Goal: Obtain resource: Download file/media

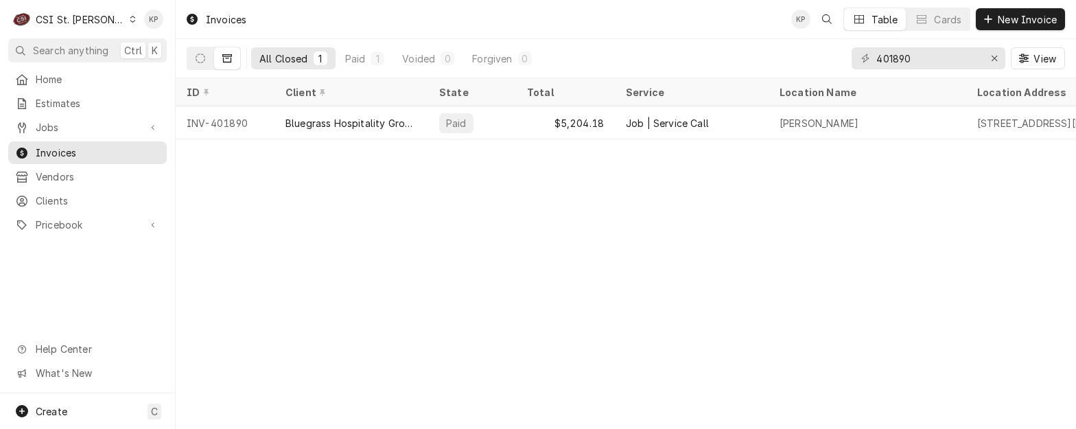
click at [106, 14] on div "C CSI St. Louis" at bounding box center [74, 18] width 132 height 27
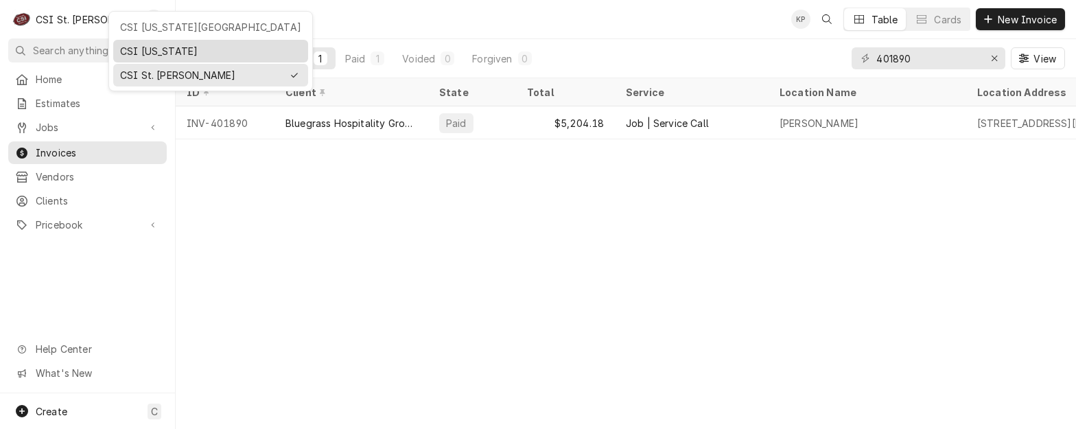
click at [129, 49] on div "CSI [US_STATE]" at bounding box center [210, 51] width 181 height 14
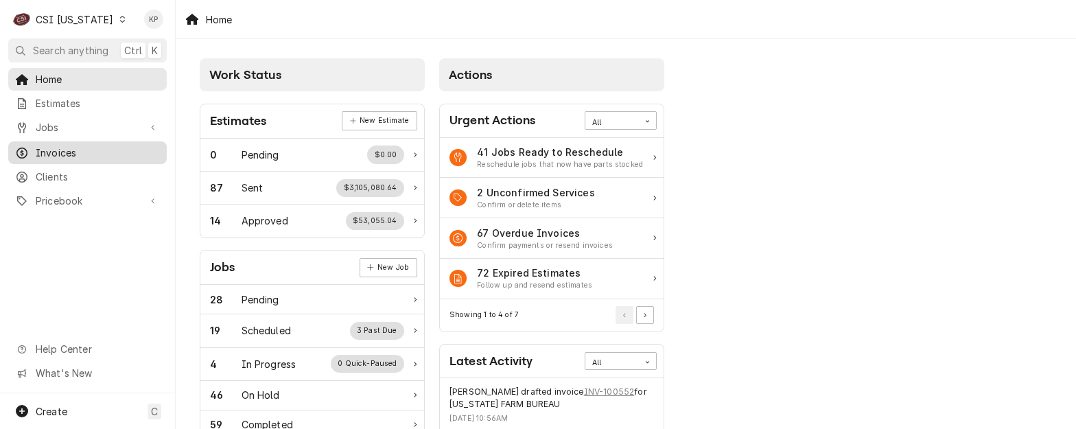
click at [53, 146] on span "Invoices" at bounding box center [98, 153] width 124 height 14
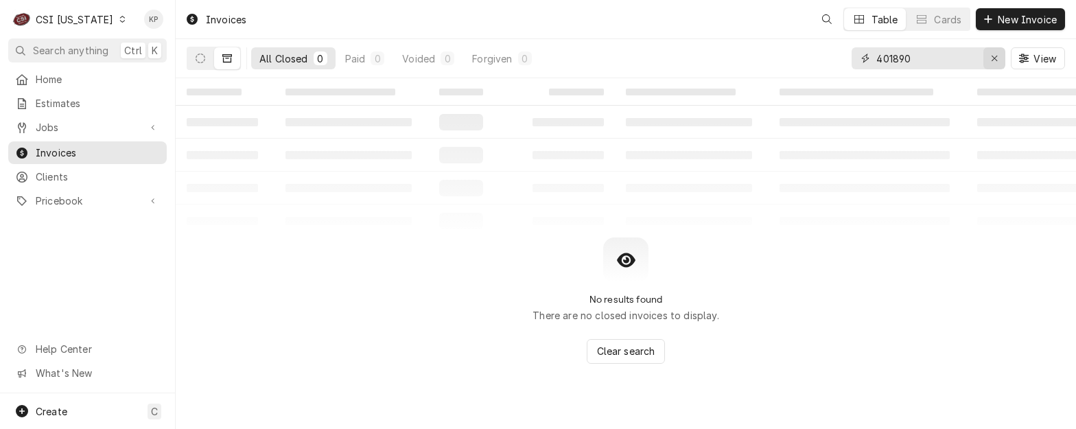
click at [993, 60] on icon "Erase input" at bounding box center [995, 59] width 8 height 10
type input "100364"
click at [200, 58] on icon "Dynamic Content Wrapper" at bounding box center [201, 59] width 10 height 10
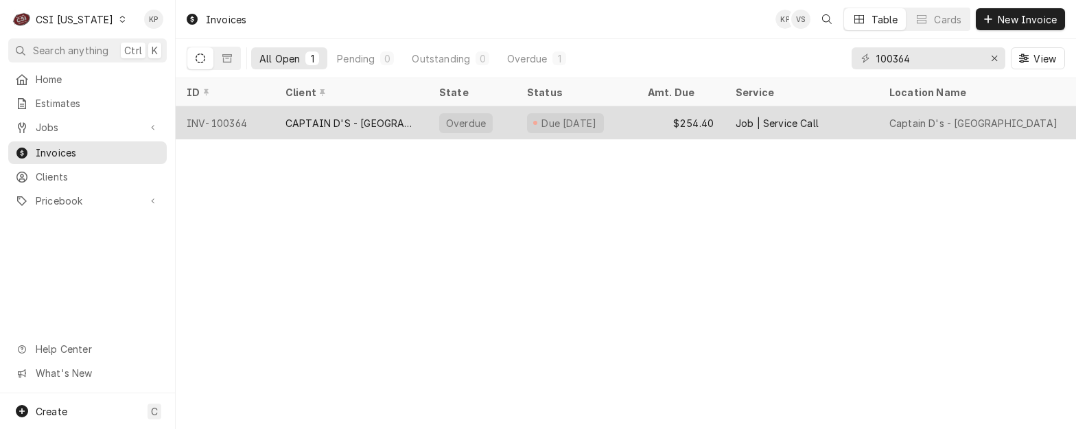
click at [228, 123] on div "INV-100364" at bounding box center [225, 122] width 99 height 33
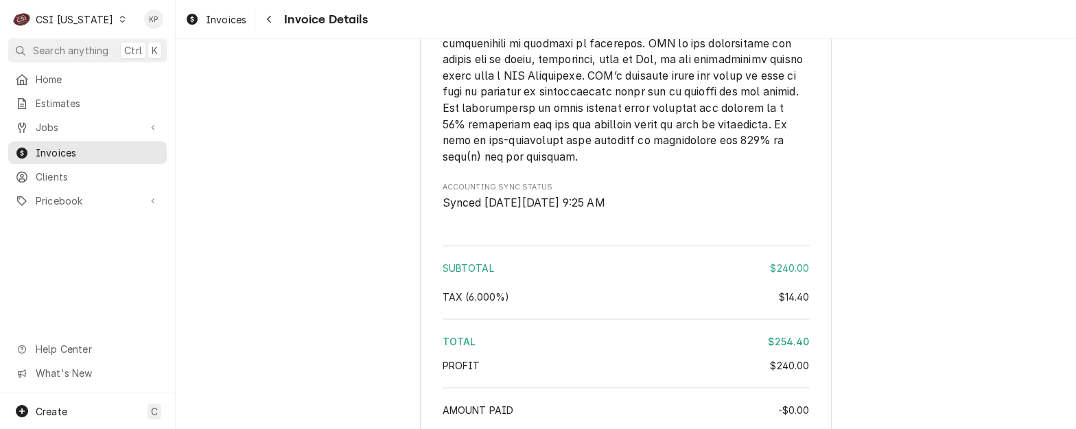
scroll to position [2286, 0]
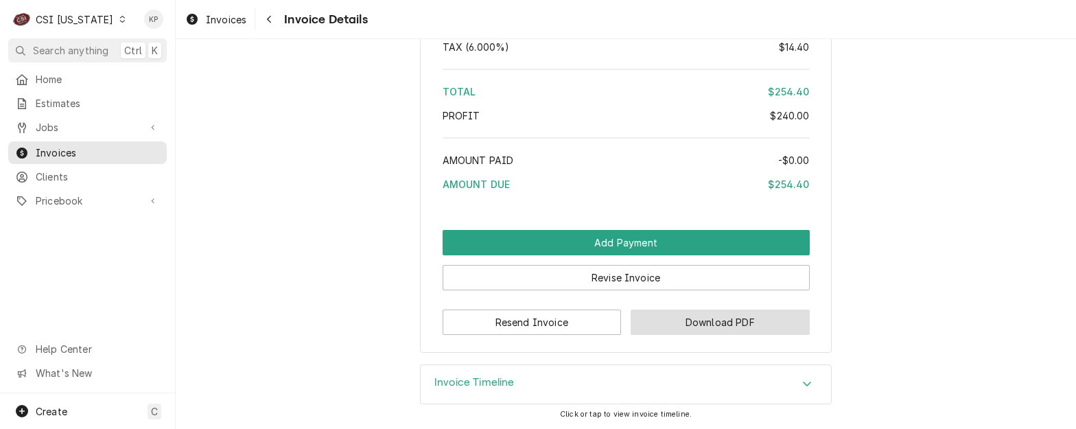
click at [666, 315] on button "Download PDF" at bounding box center [720, 322] width 179 height 25
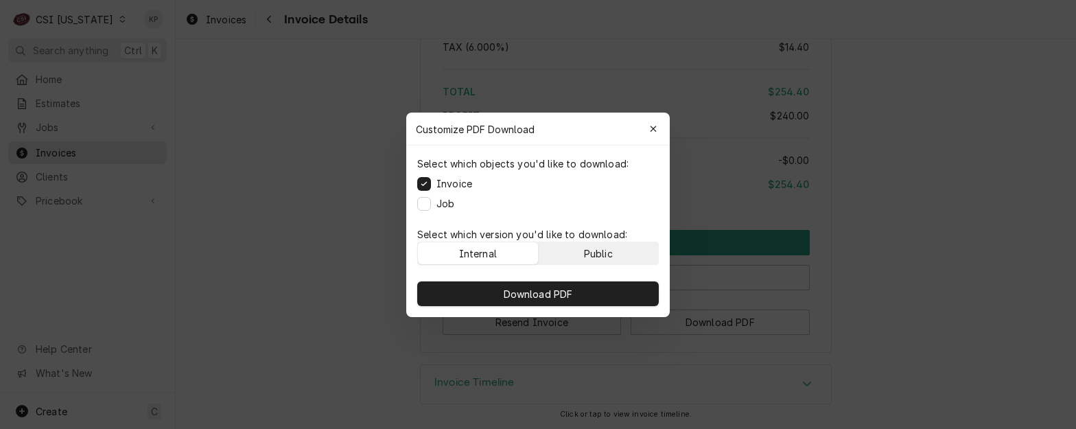
click at [629, 255] on button "Public" at bounding box center [599, 253] width 120 height 22
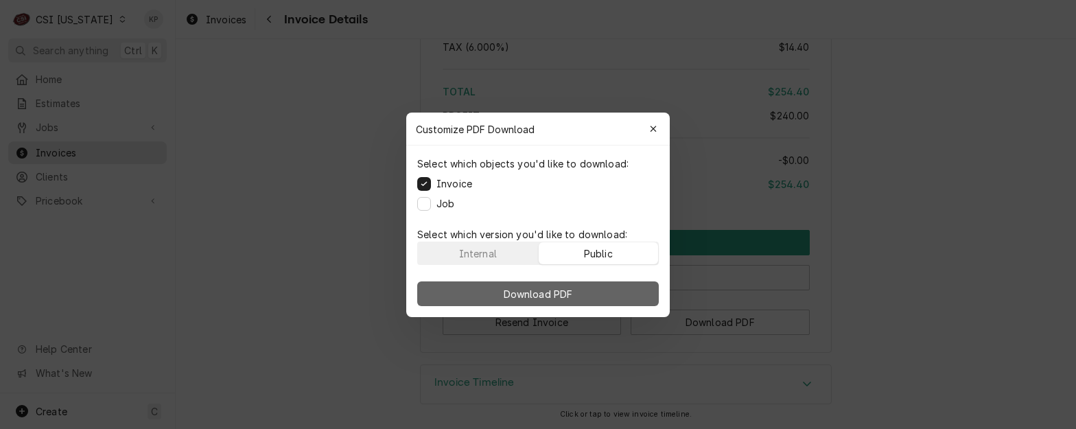
click at [630, 290] on button "Download PDF" at bounding box center [538, 293] width 242 height 25
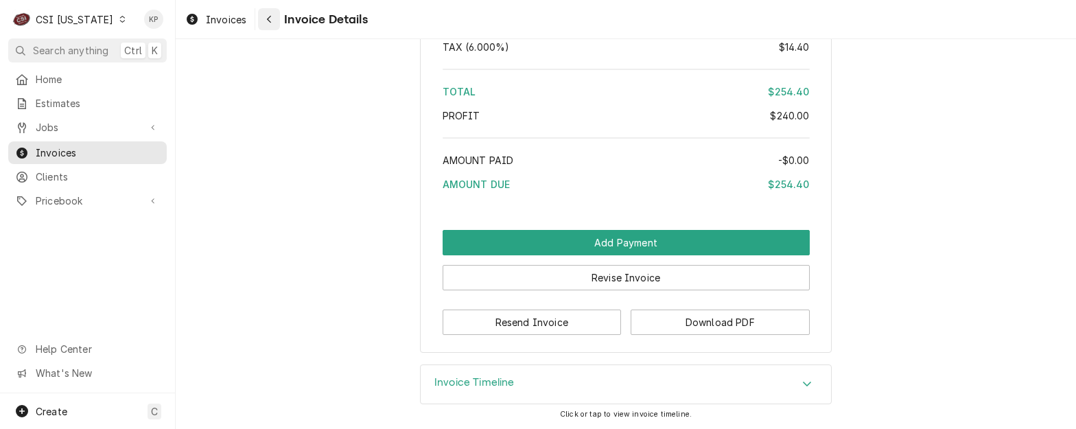
drag, startPoint x: 213, startPoint y: 21, endPoint x: 279, endPoint y: 20, distance: 65.2
click at [213, 21] on span "Invoices" at bounding box center [226, 19] width 40 height 14
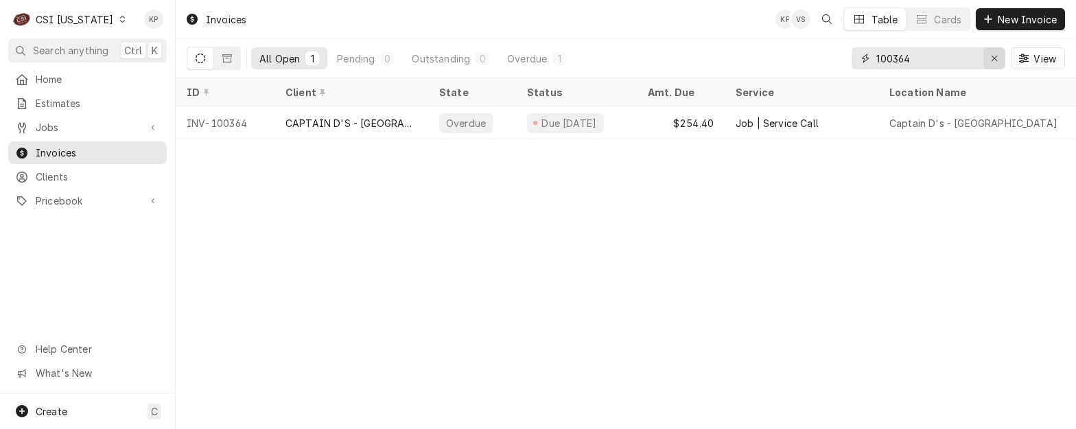
click at [996, 57] on icon "Erase input" at bounding box center [995, 59] width 8 height 10
click at [905, 66] on input "Dynamic Content Wrapper" at bounding box center [941, 58] width 129 height 22
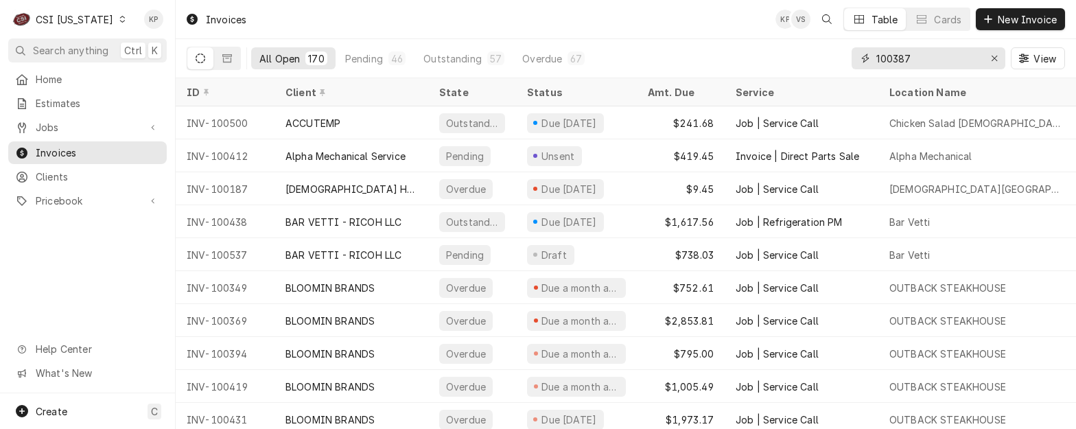
type input "100387"
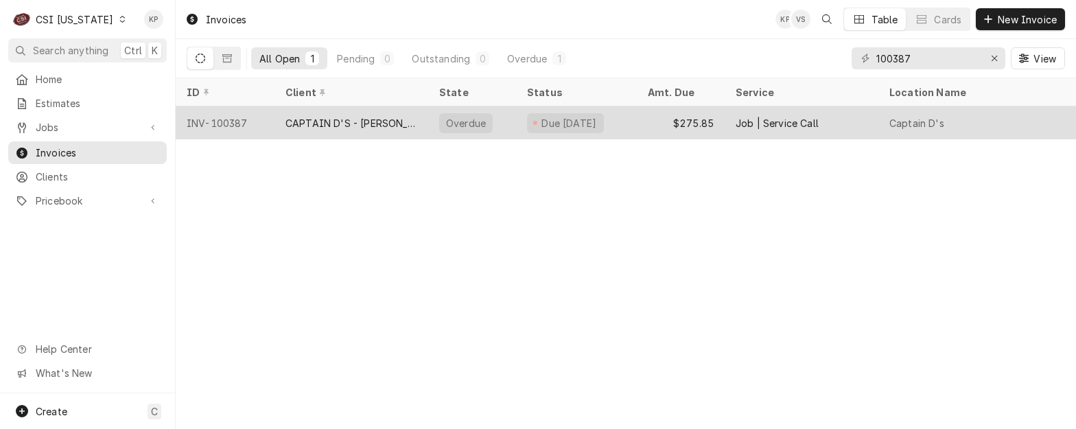
click at [237, 121] on div "INV-100387" at bounding box center [225, 122] width 99 height 33
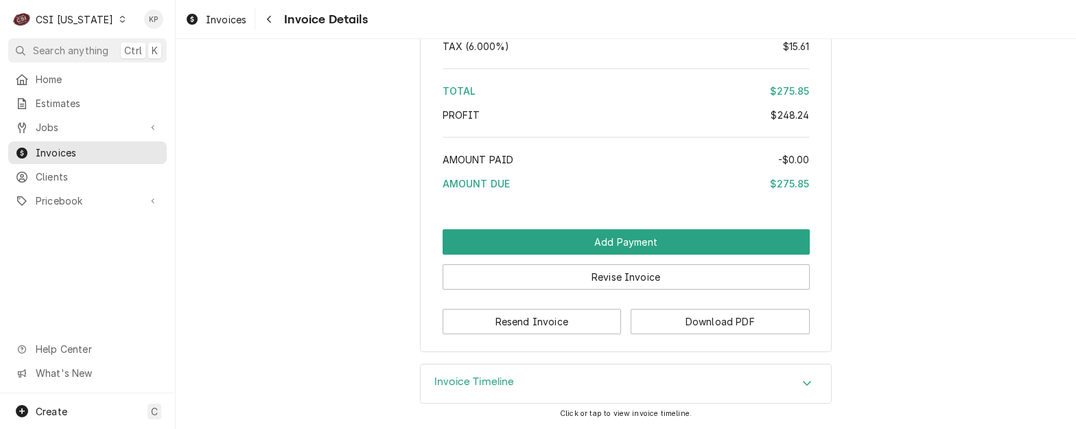
scroll to position [2573, 0]
click at [660, 315] on button "Download PDF" at bounding box center [720, 321] width 179 height 25
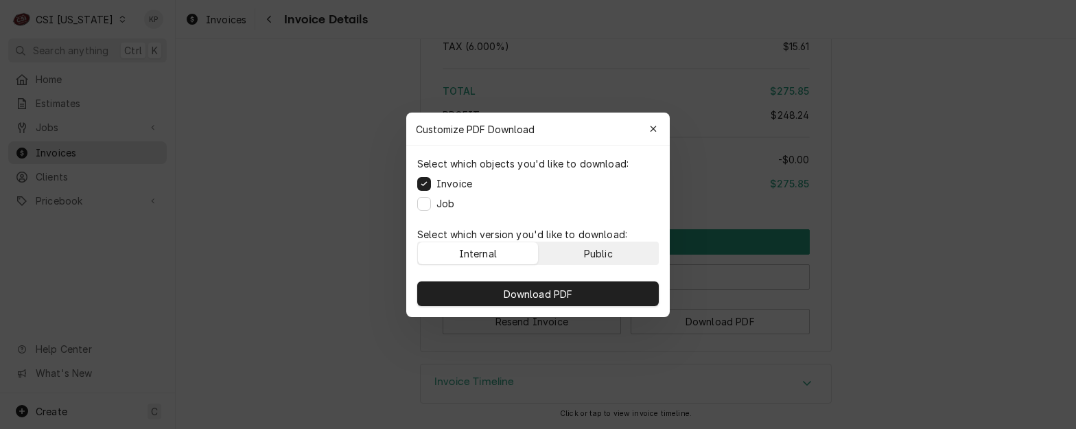
click at [632, 251] on button "Public" at bounding box center [599, 253] width 120 height 22
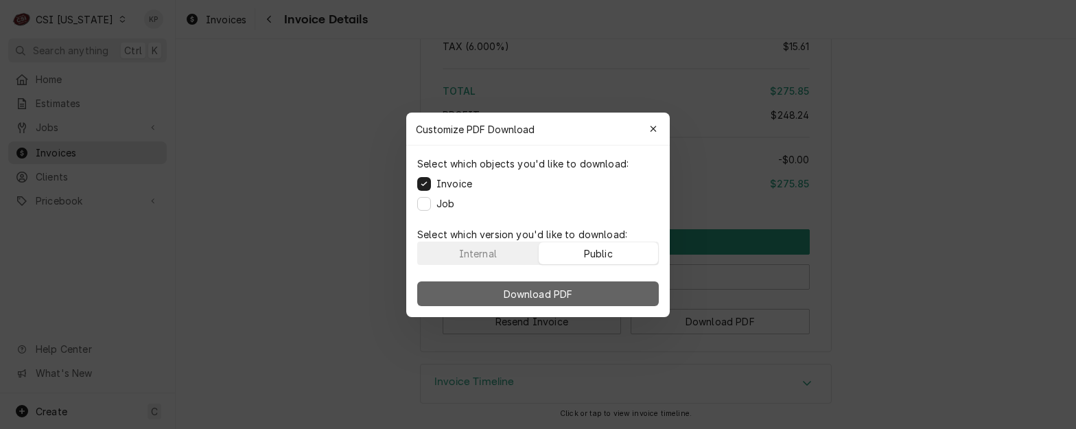
click at [627, 299] on button "Download PDF" at bounding box center [538, 293] width 242 height 25
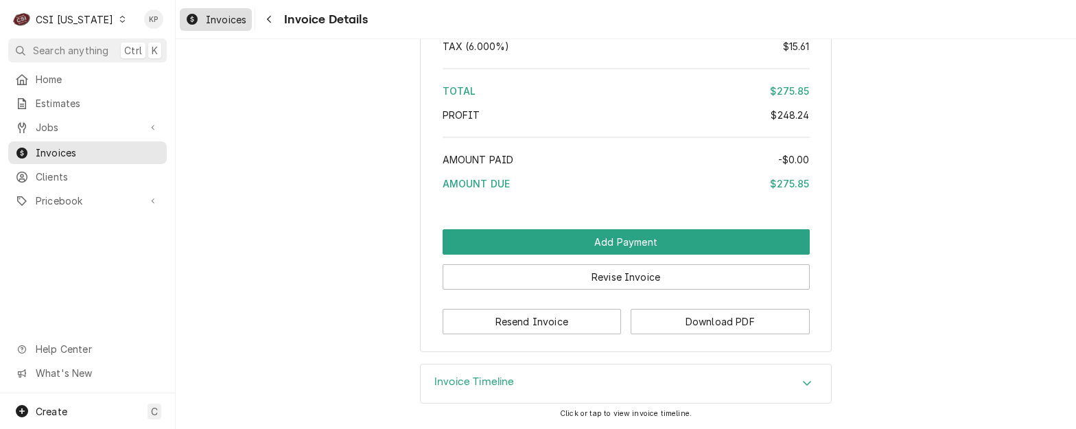
click at [225, 16] on span "Invoices" at bounding box center [226, 19] width 40 height 14
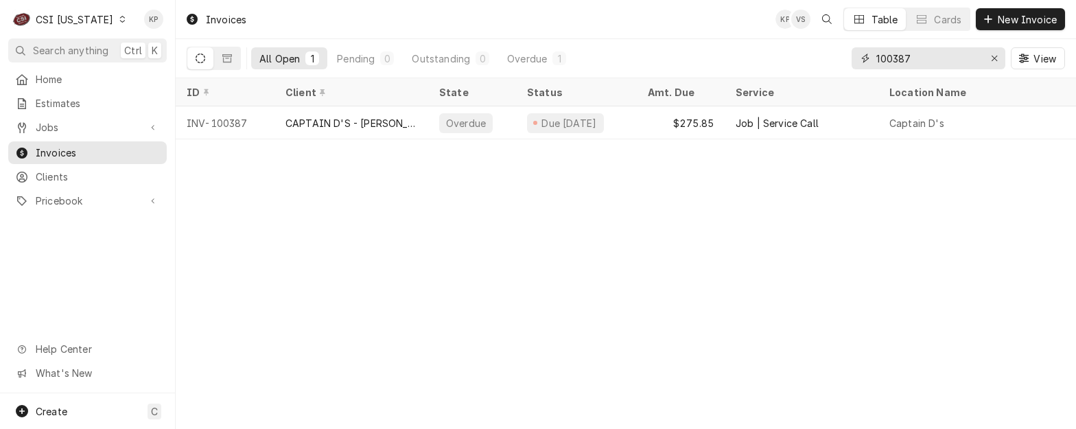
drag, startPoint x: 896, startPoint y: 55, endPoint x: 966, endPoint y: 52, distance: 70.1
click at [964, 53] on input "100387" at bounding box center [928, 58] width 103 height 22
type input "100405"
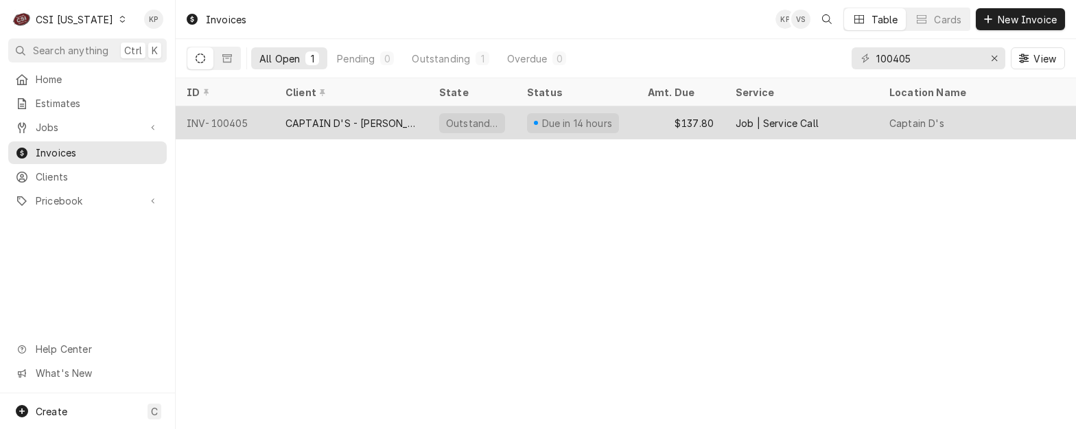
click at [240, 121] on div "INV-100405" at bounding box center [225, 122] width 99 height 33
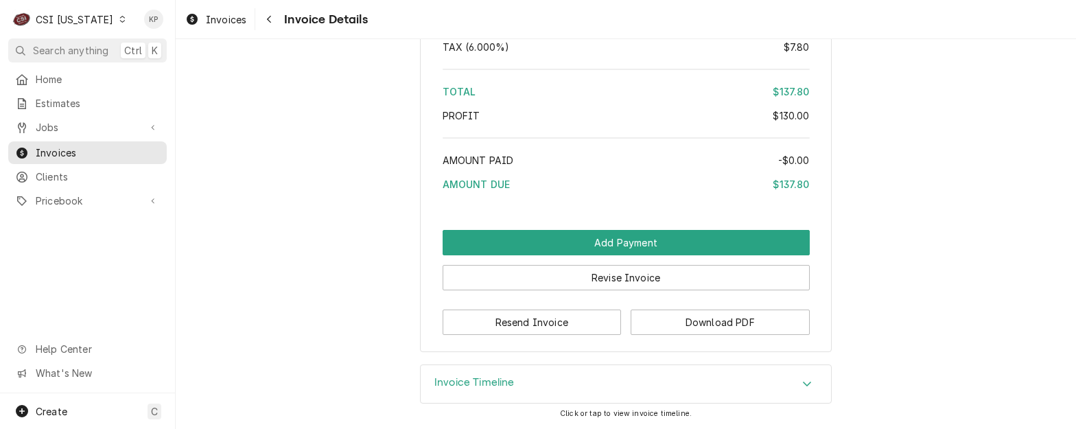
scroll to position [2212, 0]
click at [692, 317] on button "Download PDF" at bounding box center [720, 322] width 179 height 25
click at [227, 23] on span "Invoices" at bounding box center [226, 19] width 40 height 14
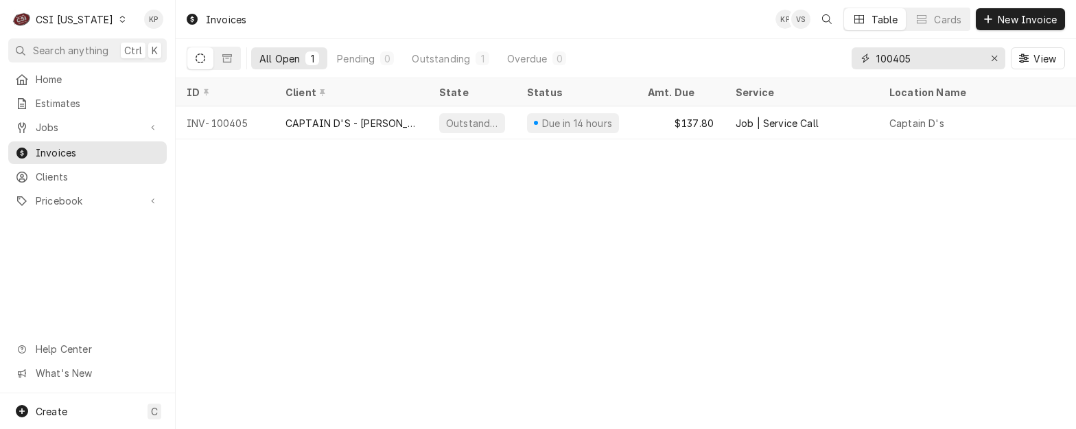
click at [992, 56] on icon "Erase input" at bounding box center [995, 59] width 8 height 10
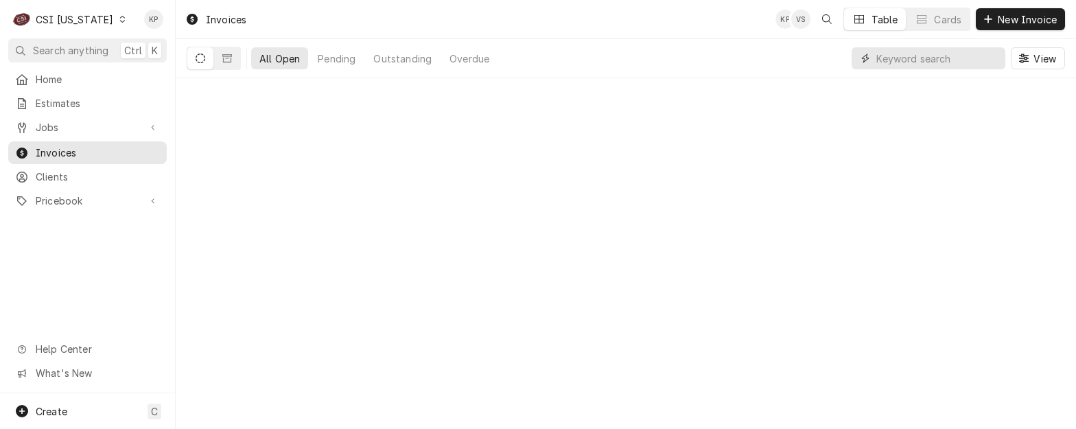
drag, startPoint x: 907, startPoint y: 62, endPoint x: 920, endPoint y: 42, distance: 23.4
click at [908, 62] on input "Dynamic Content Wrapper" at bounding box center [938, 58] width 122 height 22
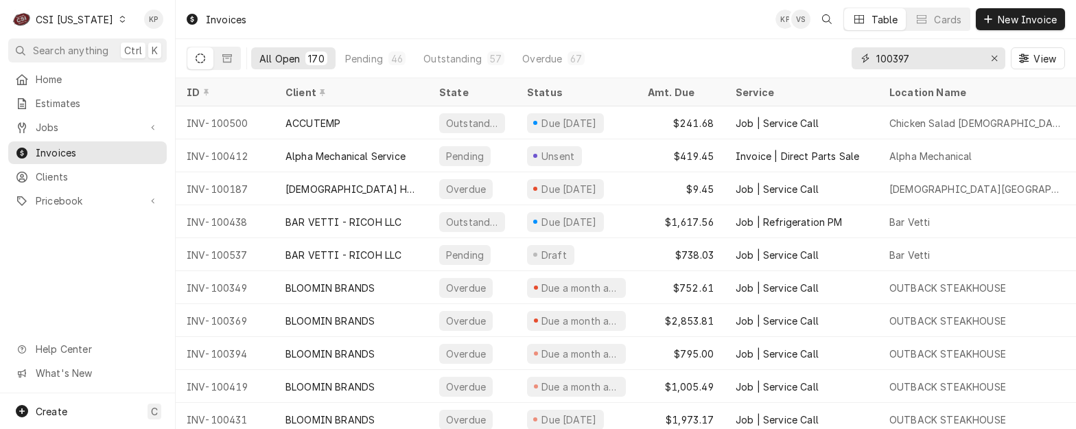
type input "100397"
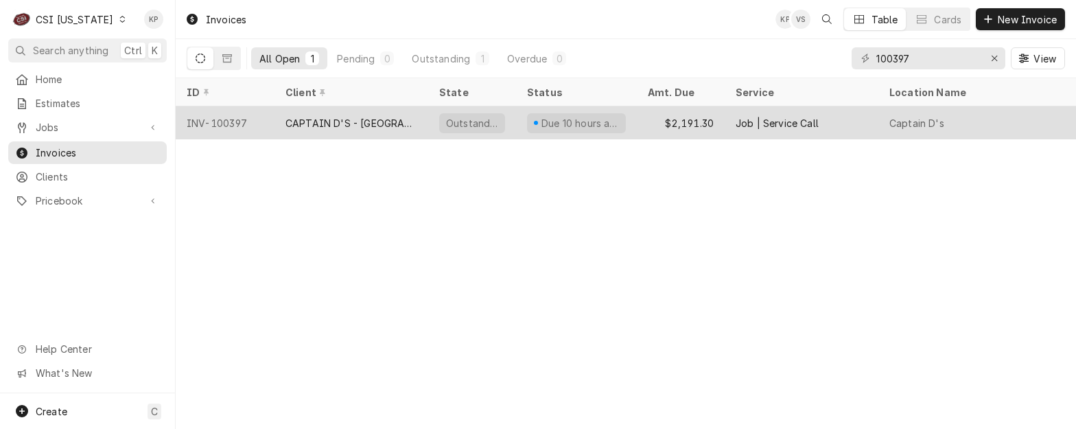
click at [231, 123] on div "INV-100397" at bounding box center [225, 122] width 99 height 33
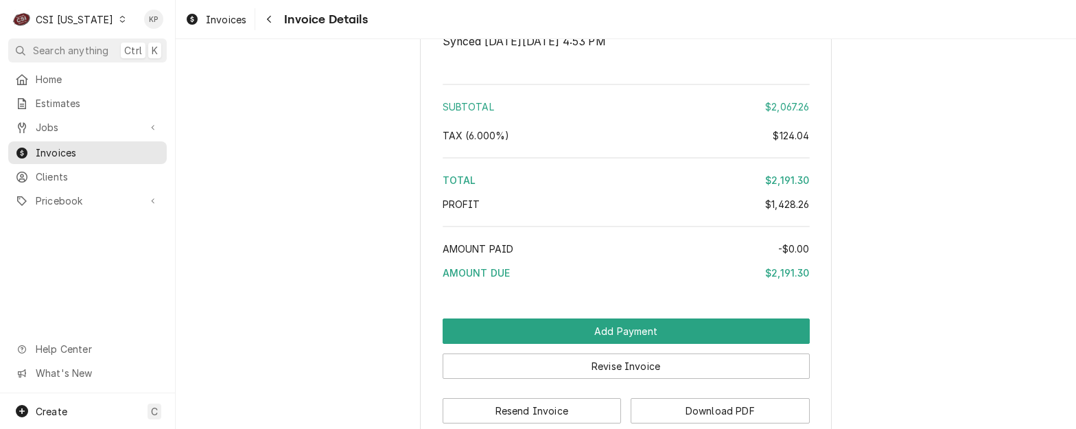
scroll to position [3002, 0]
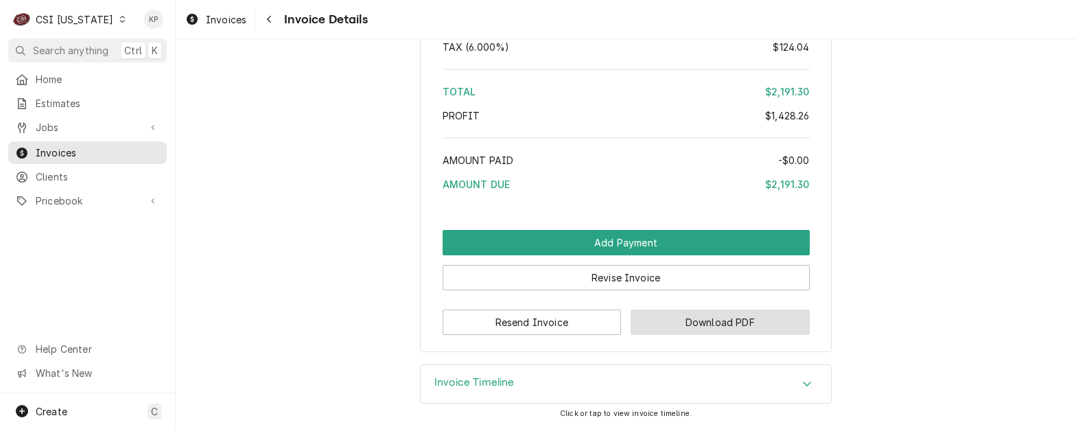
click at [715, 331] on button "Download PDF" at bounding box center [720, 322] width 179 height 25
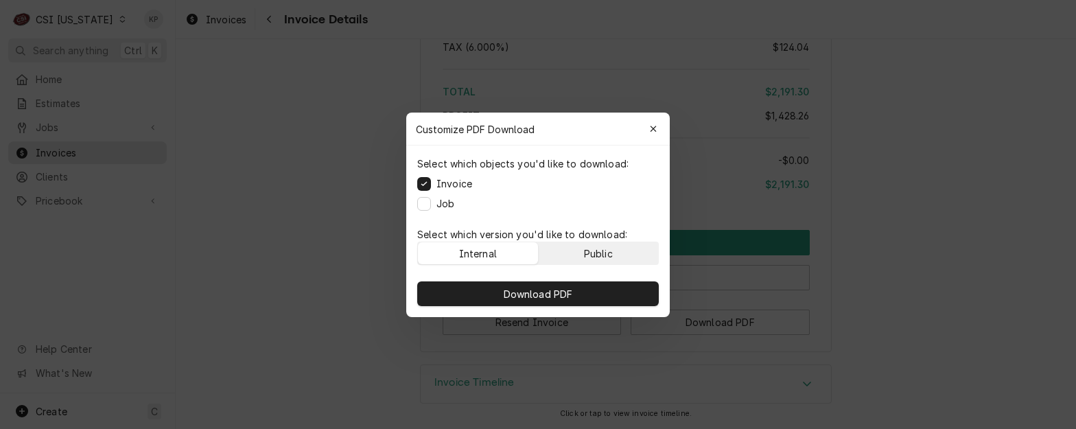
click at [594, 243] on button "Public" at bounding box center [599, 253] width 120 height 22
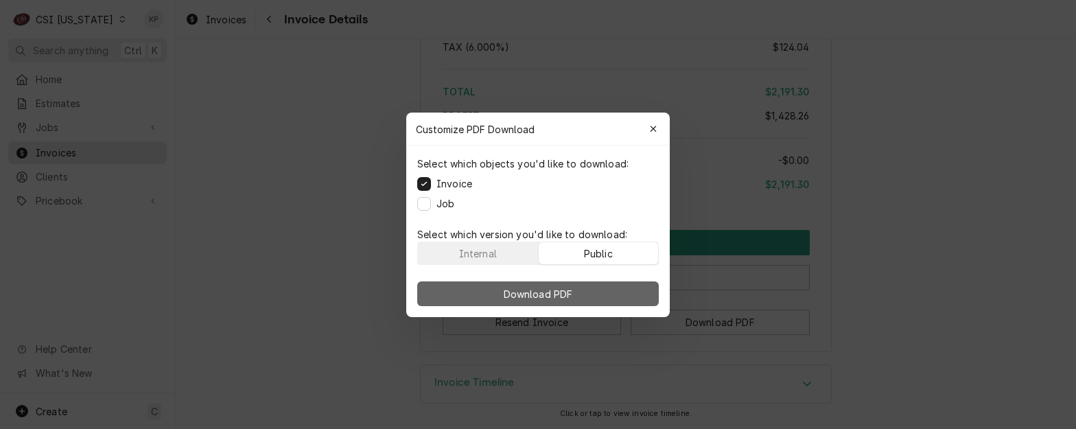
click at [597, 290] on button "Download PDF" at bounding box center [538, 293] width 242 height 25
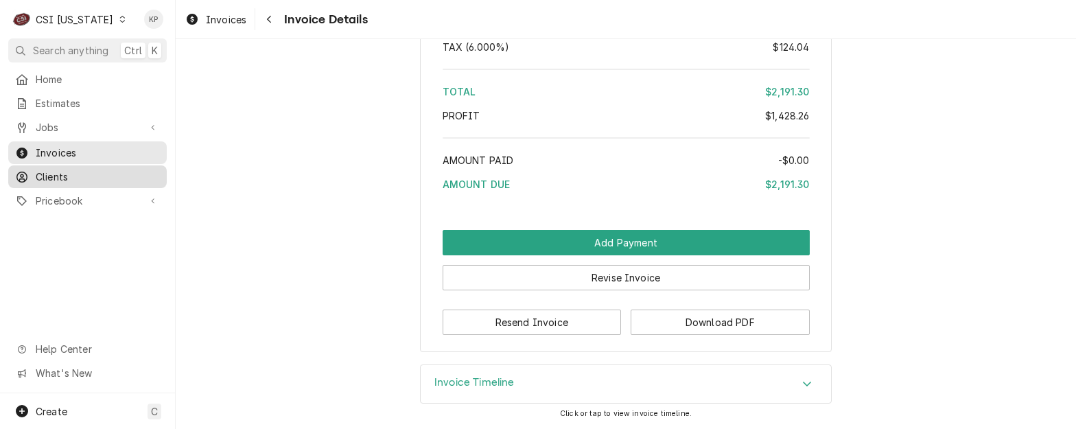
click at [56, 174] on span "Clients" at bounding box center [98, 177] width 124 height 14
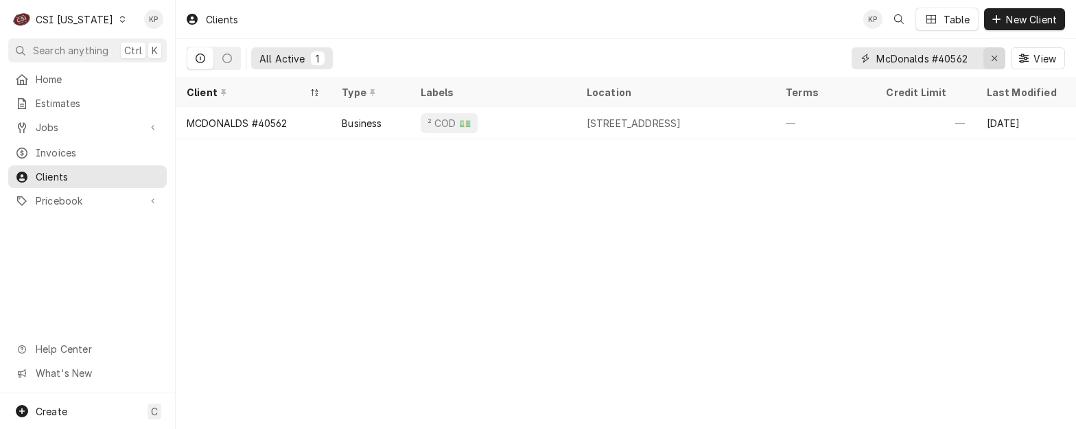
click at [993, 59] on icon "Erase input" at bounding box center [994, 58] width 5 height 5
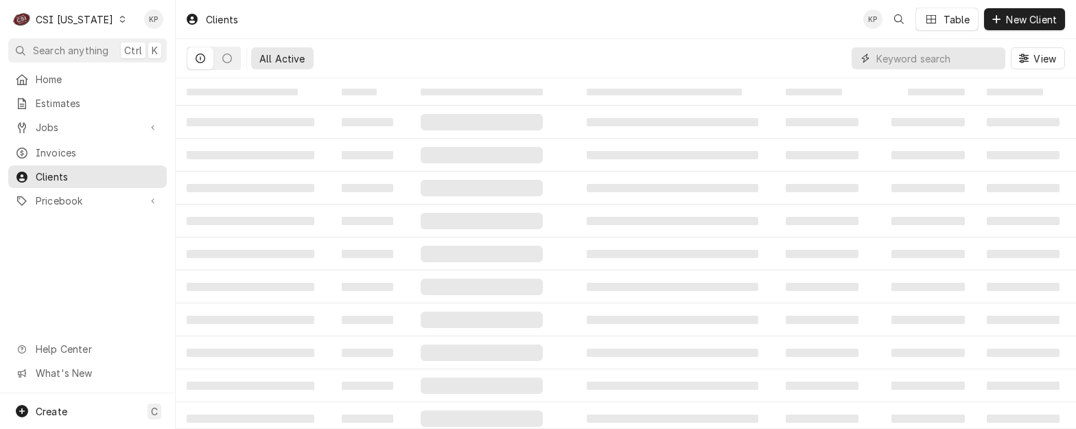
click at [962, 62] on input "Dynamic Content Wrapper" at bounding box center [938, 58] width 122 height 22
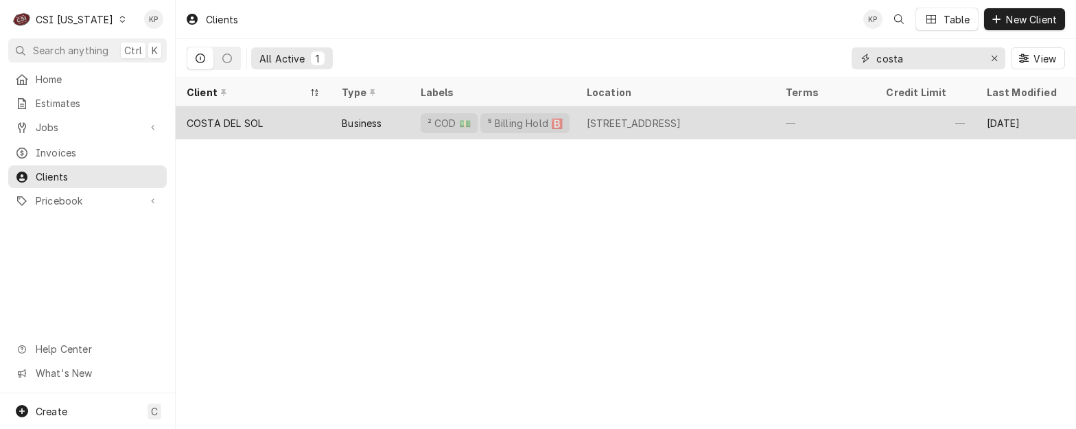
type input "costa"
click at [239, 118] on div "COSTA DEL SOL" at bounding box center [225, 123] width 76 height 14
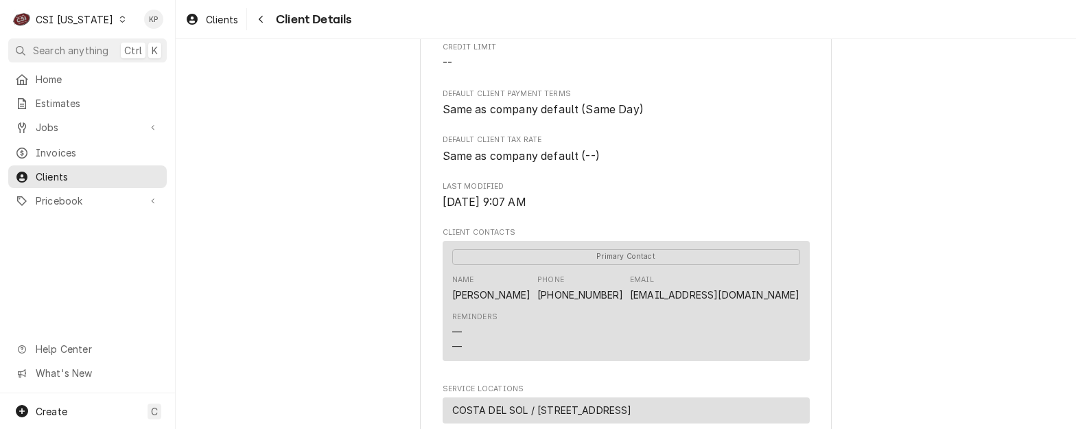
scroll to position [412, 0]
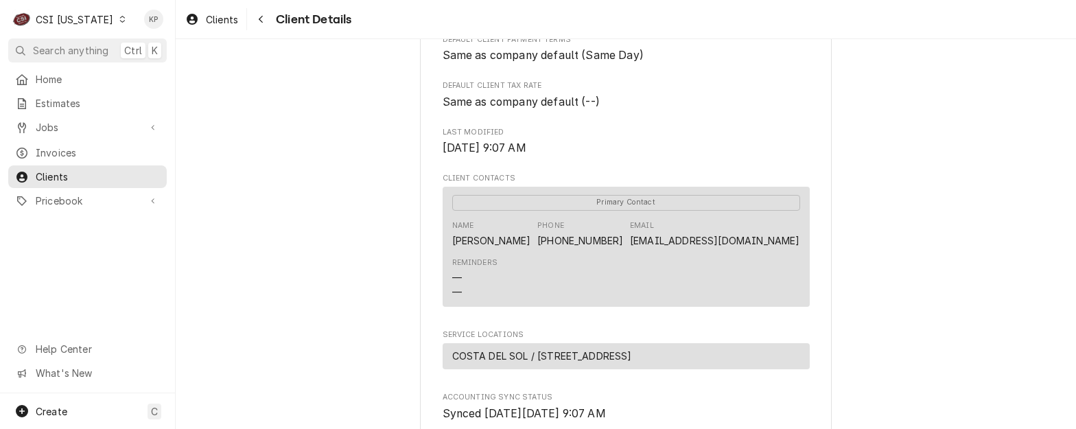
drag, startPoint x: 911, startPoint y: 279, endPoint x: 662, endPoint y: 281, distance: 249.2
click at [910, 279] on div "COSTA DEL SOL Client Type Business Industry Type Commercial Billing Address FRA…" at bounding box center [626, 101] width 901 height 948
click at [616, 253] on div "Name [PERSON_NAME] Phone [PHONE_NUMBER] Email [EMAIL_ADDRESS][DOMAIN_NAME]" at bounding box center [626, 234] width 348 height 37
drag, startPoint x: 603, startPoint y: 299, endPoint x: 427, endPoint y: 297, distance: 176.4
click at [427, 297] on div "COSTA DEL SOL Client Type Business Industry Type Commercial Billing Address FRA…" at bounding box center [626, 102] width 412 height 924
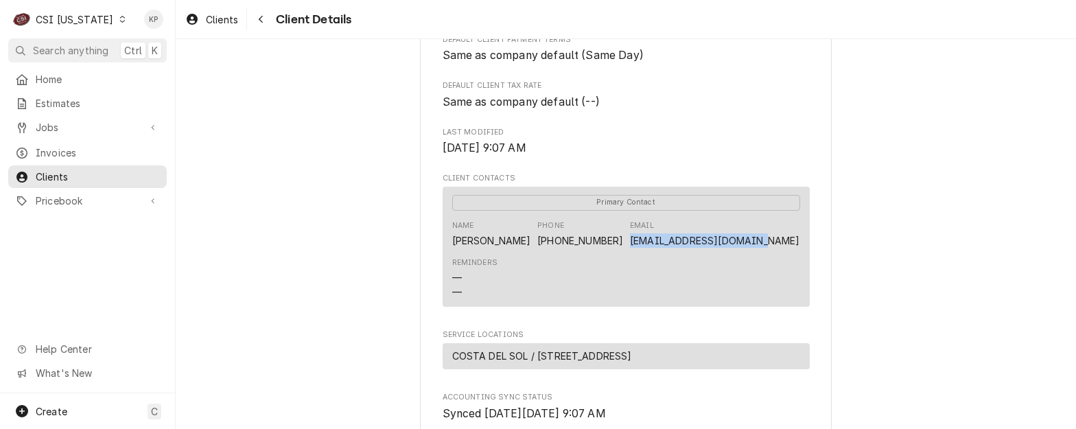
drag, startPoint x: 427, startPoint y: 297, endPoint x: 469, endPoint y: 290, distance: 42.3
copy link "[EMAIL_ADDRESS][DOMAIN_NAME]"
click at [590, 253] on div "Name [PERSON_NAME] Phone [PHONE_NUMBER] Email [EMAIL_ADDRESS][DOMAIN_NAME]" at bounding box center [626, 234] width 348 height 37
drag, startPoint x: 580, startPoint y: 257, endPoint x: 461, endPoint y: 257, distance: 118.7
click at [461, 253] on div "Name FRANCISCO SANTA MARIE Phone (502) 999-8409 Email COSTADELSOLKY@GMAIL.COM" at bounding box center [626, 234] width 348 height 37
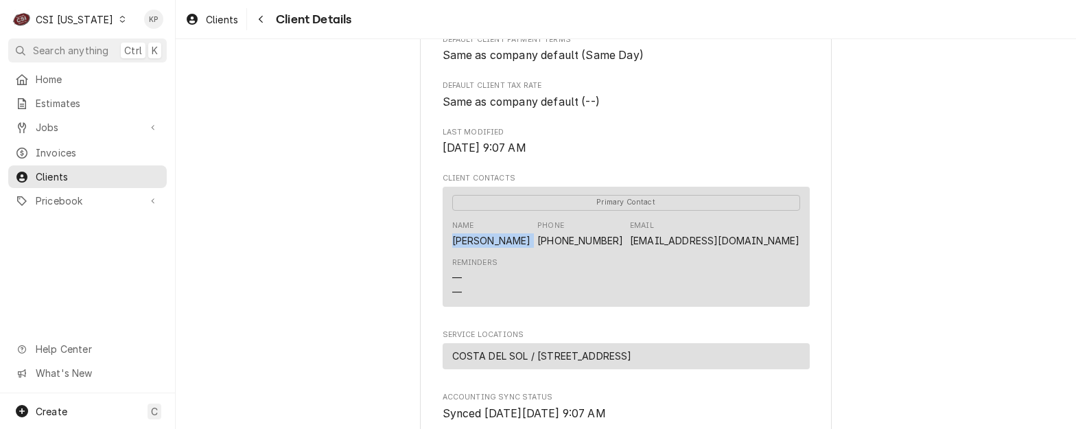
copy div "[PERSON_NAME]"
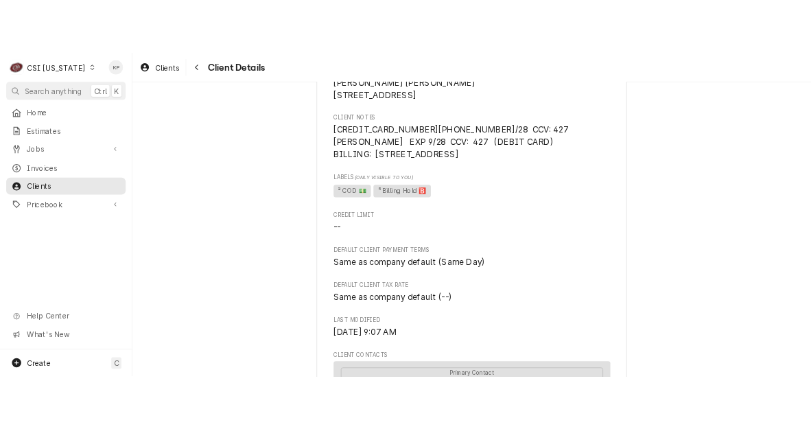
scroll to position [69, 0]
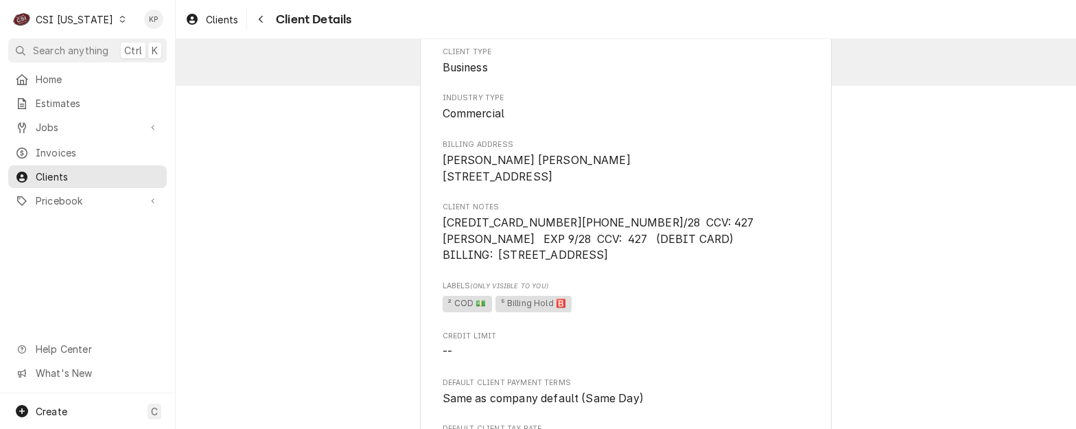
drag, startPoint x: 621, startPoint y: 181, endPoint x: 626, endPoint y: 192, distance: 12.6
click at [621, 181] on span "FRANCISCO SANTA MARIE 5205 New Cut Rd Louisville, KY 40214" at bounding box center [626, 168] width 367 height 32
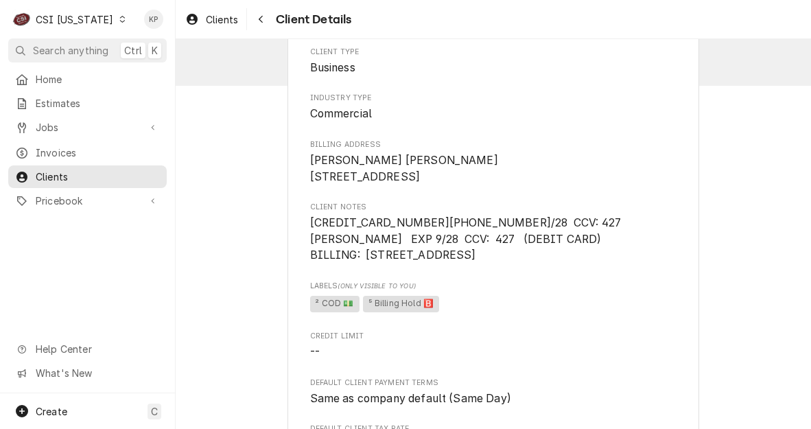
drag, startPoint x: 493, startPoint y: 191, endPoint x: 473, endPoint y: 207, distance: 25.4
click at [494, 185] on span "FRANCISCO SANTA MARIE 5205 New Cut Rd Louisville, KY 40214" at bounding box center [493, 168] width 367 height 32
drag, startPoint x: 306, startPoint y: 238, endPoint x: 417, endPoint y: 240, distance: 110.5
click at [417, 240] on span "[CREDIT_CARD_NUMBER][PHONE_NUMBER]/28 CCV: 427 [PERSON_NAME] EXP 9/28 CCV: 427 …" at bounding box center [468, 238] width 317 height 45
copy span "4036 2308 0118 0244"
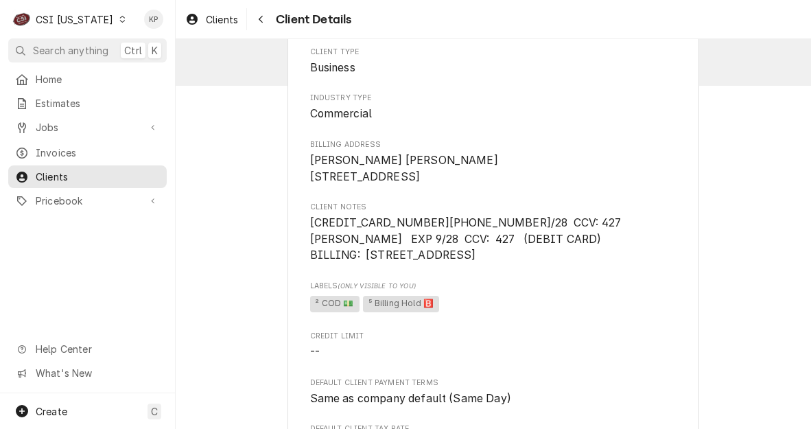
click at [568, 294] on div "Client Type Business Industry Type Commercial Billing Address FRANCISCO SANTA M…" at bounding box center [493, 406] width 367 height 719
drag, startPoint x: 520, startPoint y: 235, endPoint x: 664, endPoint y: 237, distance: 143.5
click at [627, 237] on span "[CREDIT_CARD_NUMBER][PHONE_NUMBER]/28 CCV: 427 [PERSON_NAME] EXP 9/28 CCV: 427 …" at bounding box center [468, 238] width 317 height 45
copy span "[PERSON_NAME]"
drag, startPoint x: 443, startPoint y: 273, endPoint x: 363, endPoint y: 277, distance: 80.5
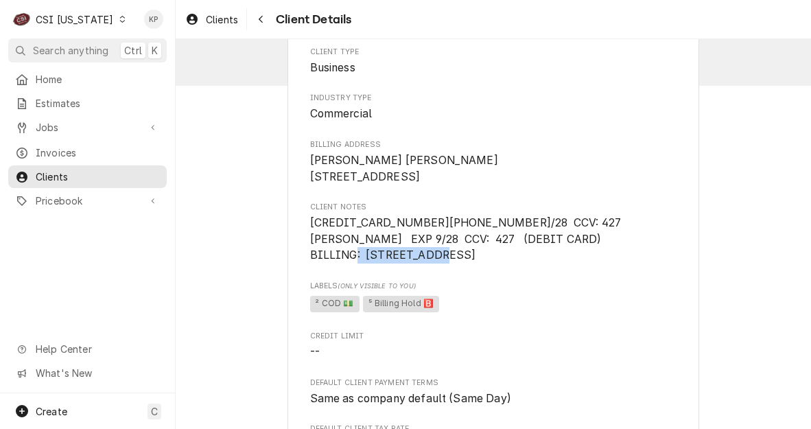
click at [363, 264] on span "4036 2308 0118 0244 X 9/28 CCV: 427 FRANCISCO SANTA MARIE EXP 9/28 CCV: 427 (DE…" at bounding box center [493, 239] width 367 height 49
drag, startPoint x: 363, startPoint y: 277, endPoint x: 375, endPoint y: 277, distance: 11.7
copy span "5205 NEW CUT RD"
click at [551, 292] on span "Labels (Only Visible to You)" at bounding box center [493, 286] width 367 height 11
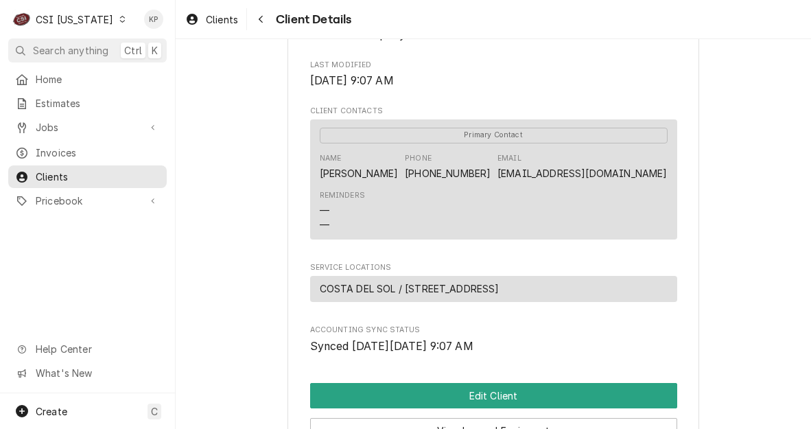
scroll to position [480, 0]
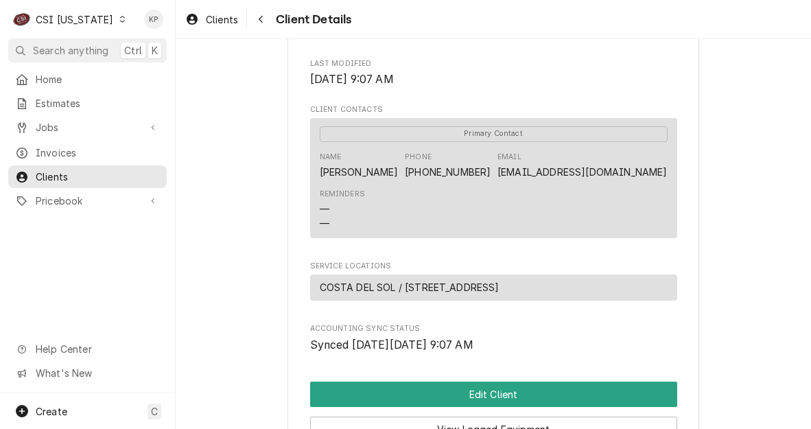
drag, startPoint x: 710, startPoint y: 234, endPoint x: 642, endPoint y: 233, distance: 67.3
click at [710, 234] on div "COSTA DEL SOL Client Type Business Industry Type Commercial Billing Address FRA…" at bounding box center [494, 33] width 636 height 948
drag, startPoint x: 472, startPoint y: 229, endPoint x: 295, endPoint y: 236, distance: 177.2
click at [295, 236] on div "COSTA DEL SOL Client Type Business Industry Type Commercial Billing Address FRA…" at bounding box center [494, 33] width 412 height 924
drag, startPoint x: 295, startPoint y: 236, endPoint x: 347, endPoint y: 229, distance: 52.7
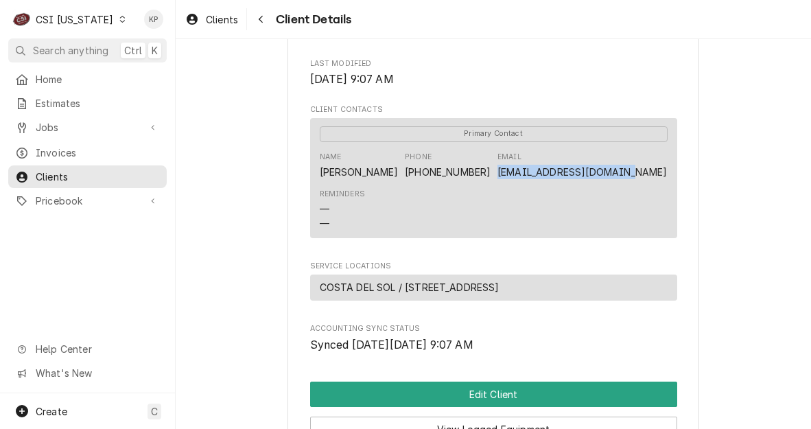
copy link "COSTADELSOLKY@GMAIL.COM"
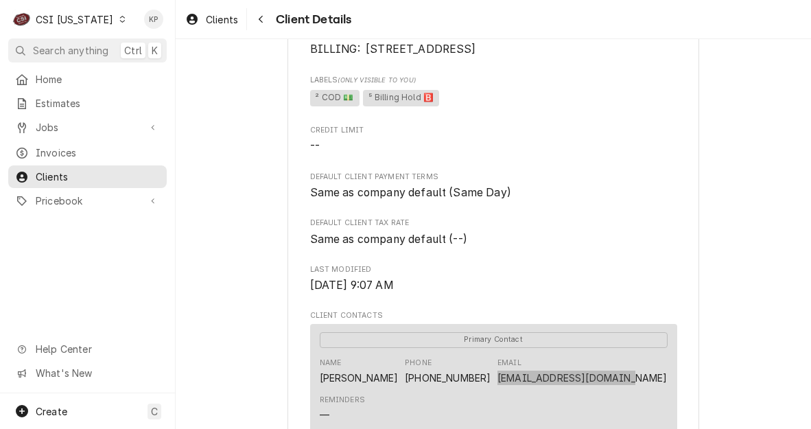
scroll to position [137, 0]
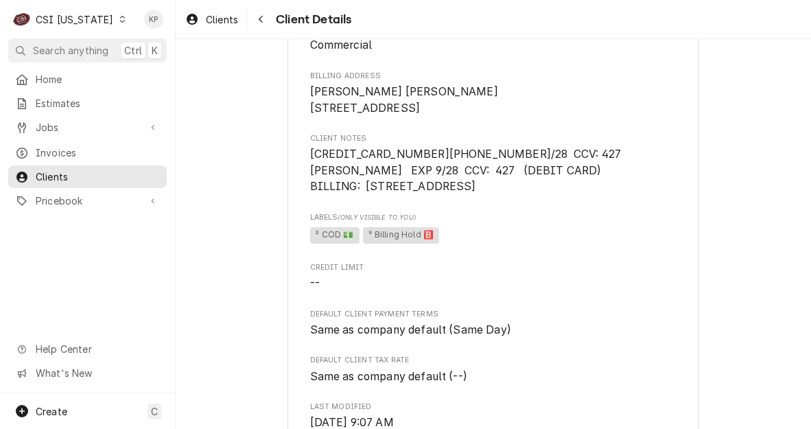
click at [629, 246] on span "² COD 💵 ⁵ Billing Hold 🅱️" at bounding box center [493, 235] width 367 height 21
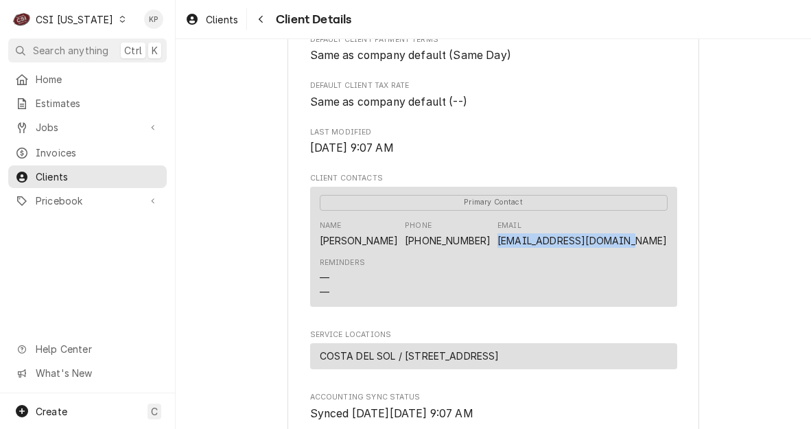
drag, startPoint x: 487, startPoint y: 288, endPoint x: 313, endPoint y: 300, distance: 174.1
click at [313, 300] on div "Primary Contact Name FRANCISCO SANTA MARIE Phone (502) 999-8409 Email COSTADELS…" at bounding box center [493, 247] width 367 height 120
drag, startPoint x: 313, startPoint y: 300, endPoint x: 317, endPoint y: 294, distance: 7.4
copy link "COSTADELSOLKY@GMAIL.COM"
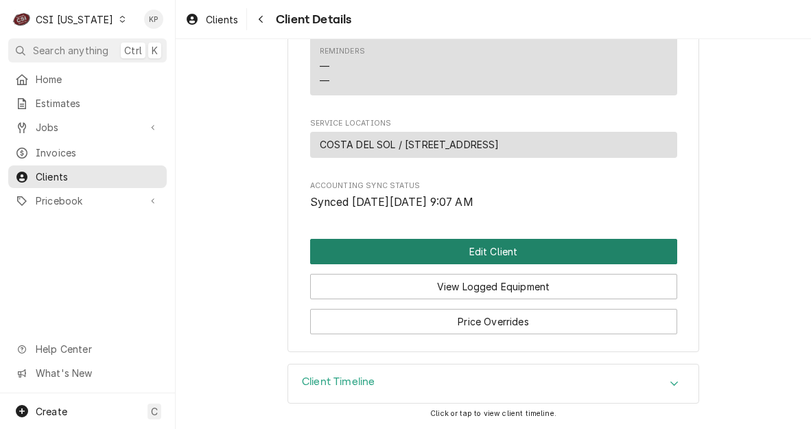
click at [502, 252] on button "Edit Client" at bounding box center [493, 251] width 367 height 25
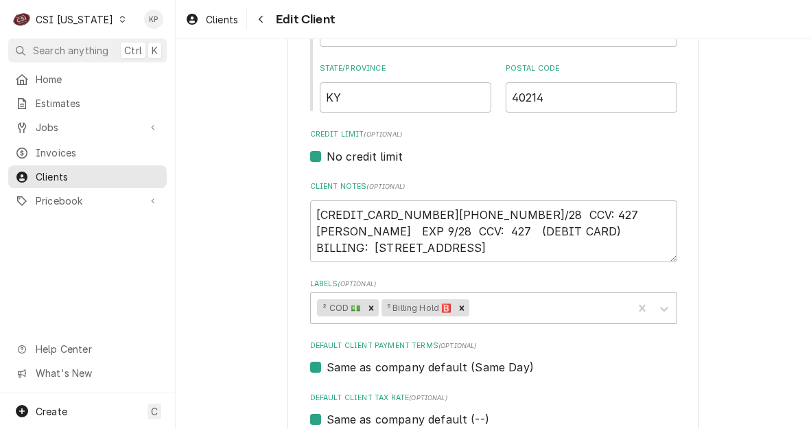
scroll to position [549, 0]
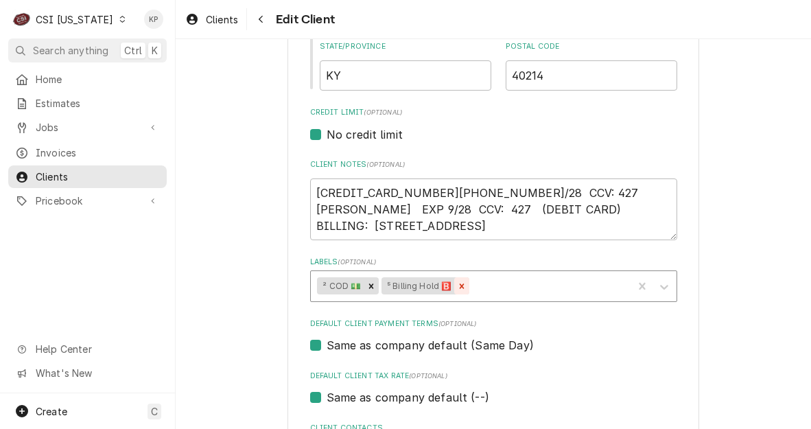
click at [457, 288] on icon "Remove ⁵ Billing Hold 🅱️" at bounding box center [462, 286] width 10 height 10
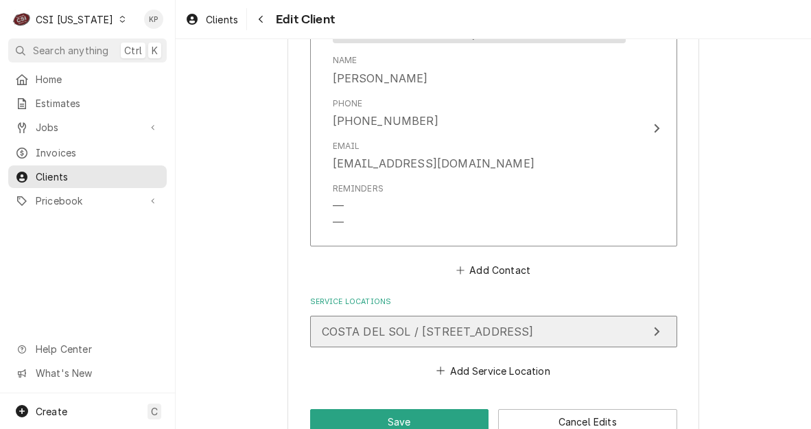
scroll to position [1016, 0]
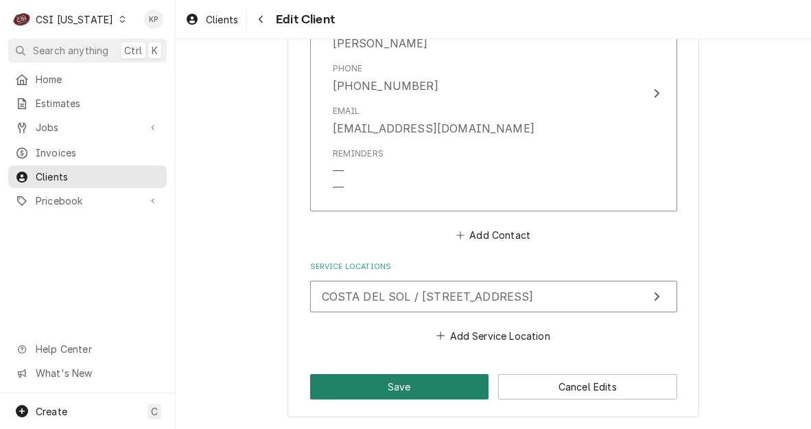
click at [441, 388] on button "Save" at bounding box center [399, 386] width 179 height 25
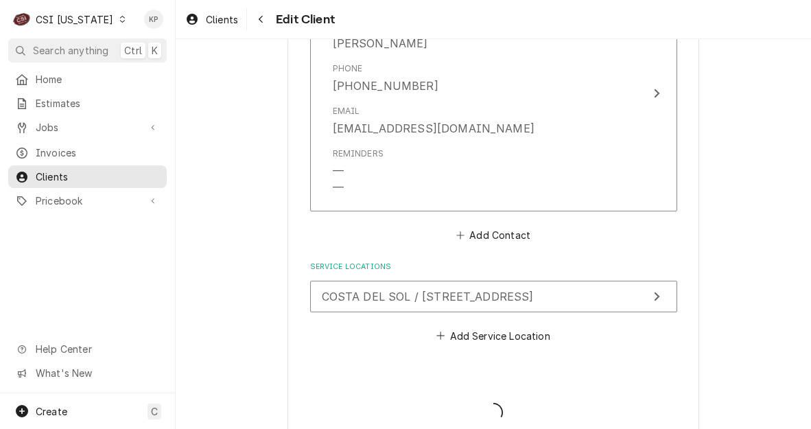
type textarea "x"
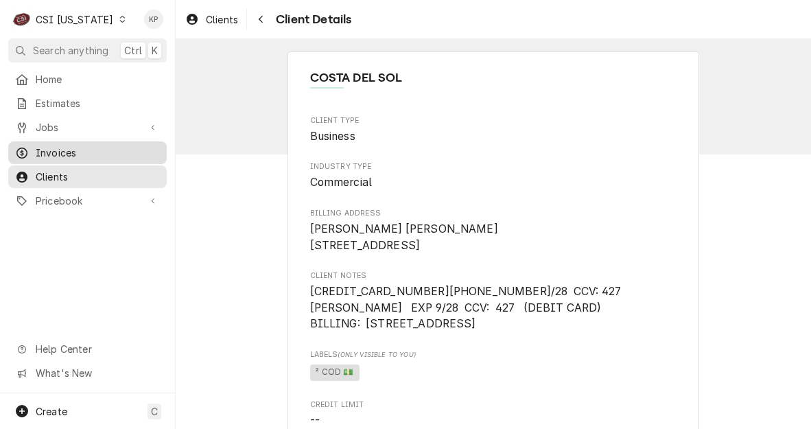
click at [67, 146] on span "Invoices" at bounding box center [98, 153] width 124 height 14
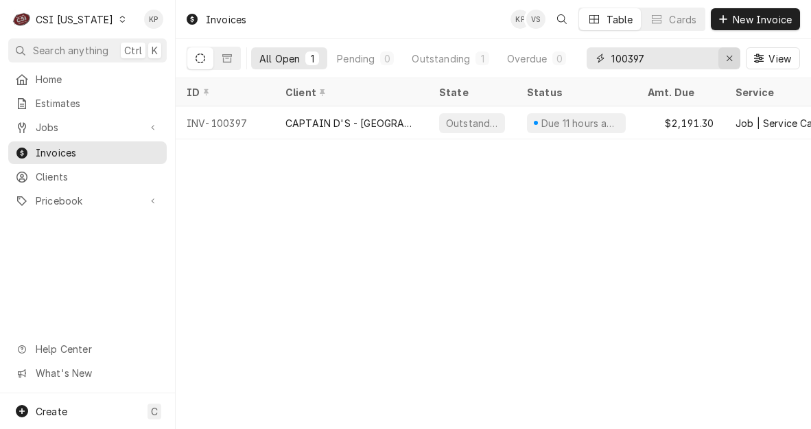
click at [728, 65] on button "Erase input" at bounding box center [730, 58] width 22 height 22
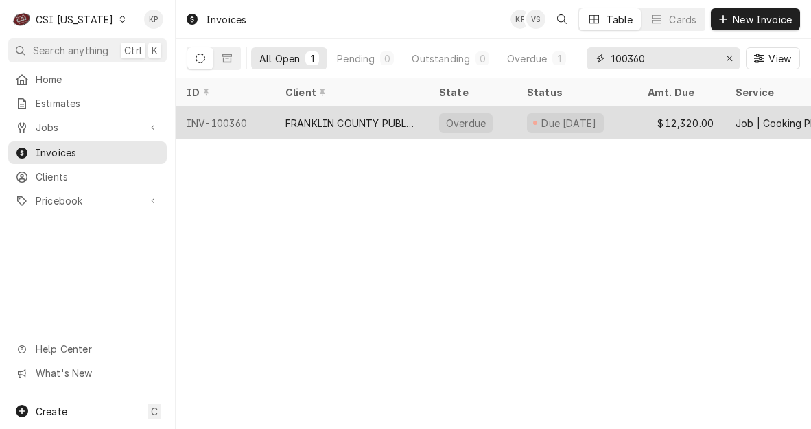
type input "100360"
click at [236, 123] on div "INV-100360" at bounding box center [225, 122] width 99 height 33
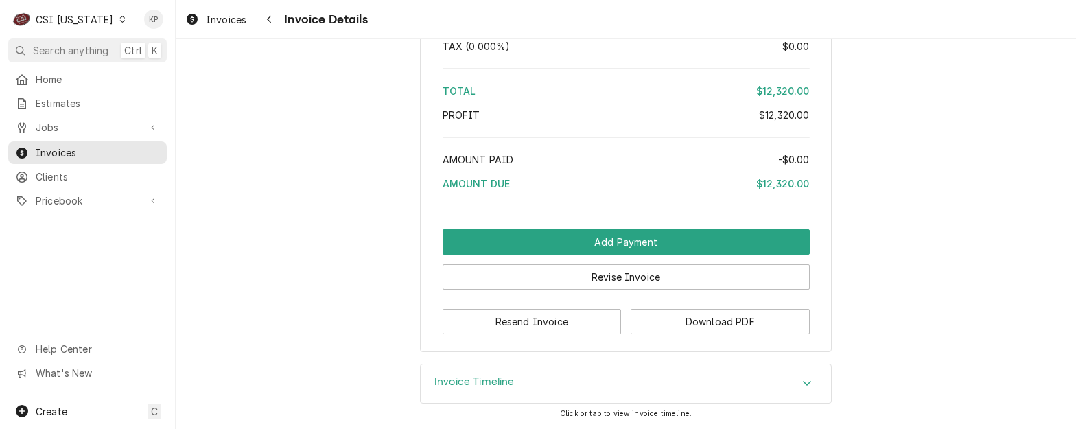
scroll to position [2170, 0]
click at [637, 315] on button "Download PDF" at bounding box center [720, 321] width 179 height 25
click at [60, 174] on span "Clients" at bounding box center [98, 177] width 124 height 14
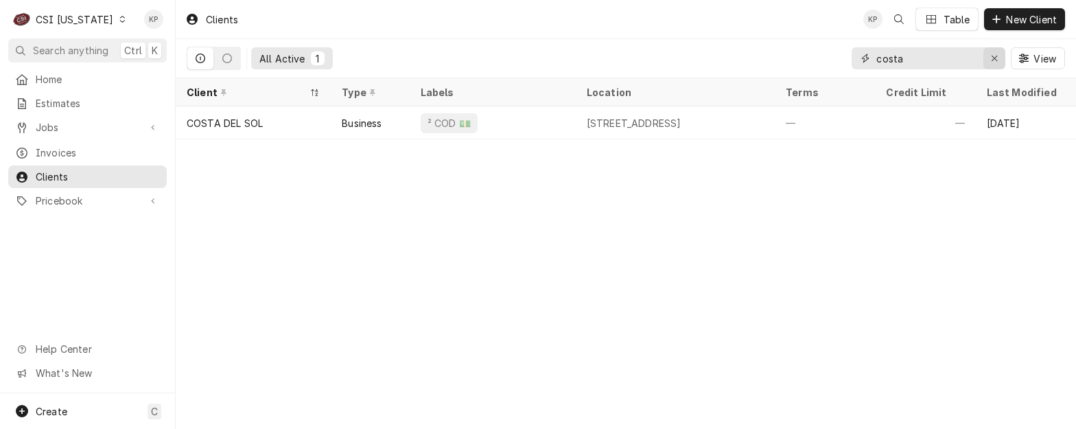
click at [996, 56] on icon "Erase input" at bounding box center [994, 58] width 5 height 5
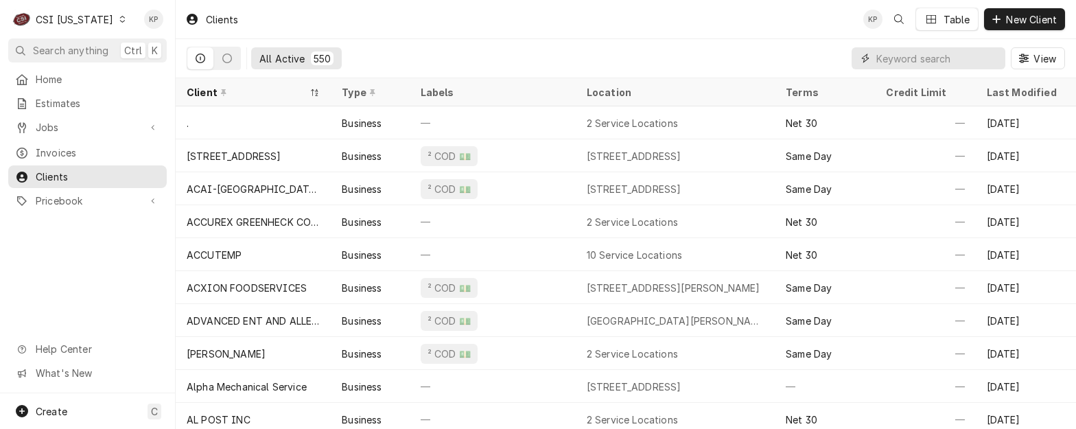
paste input "FRANKLIN COUNTY PUBLIC SCHOOLS"
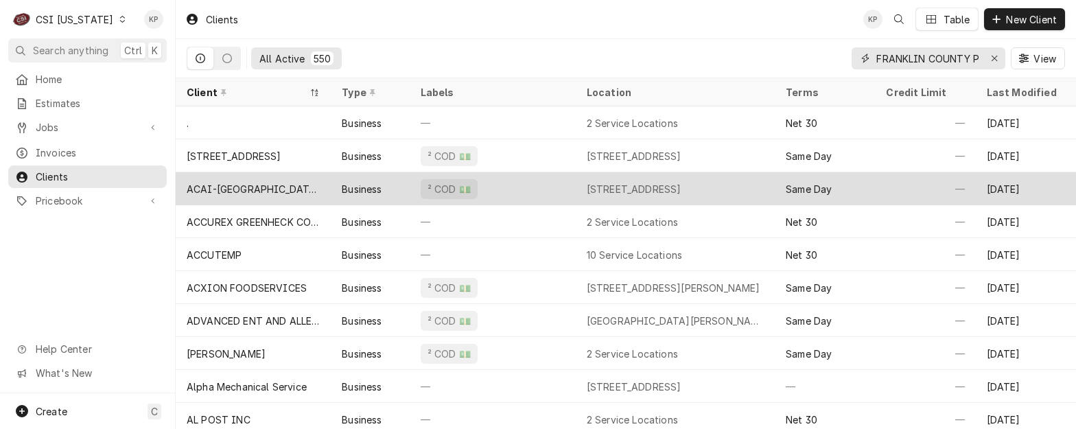
scroll to position [0, 83]
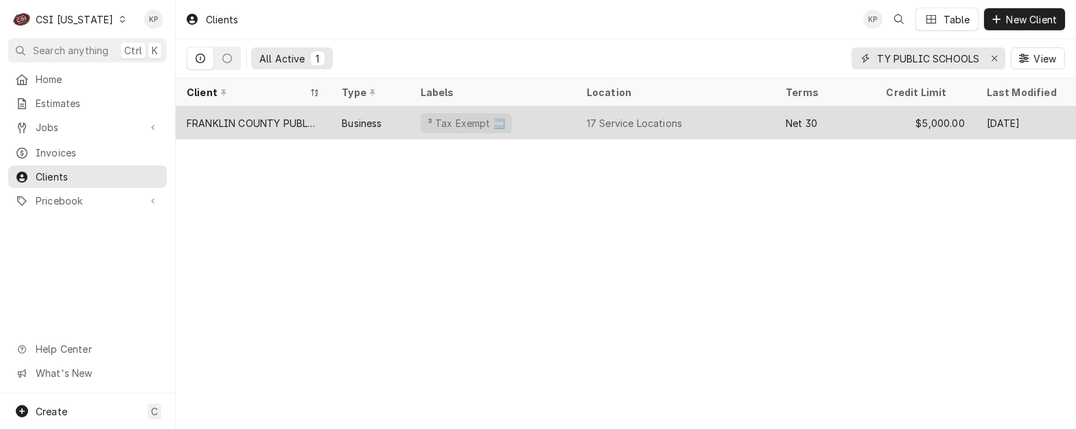
type input "FRANKLIN COUNTY PUBLIC SCHOOLS"
click at [269, 119] on div "FRANKLIN COUNTY PUBLIC SCHOOLS" at bounding box center [253, 123] width 133 height 14
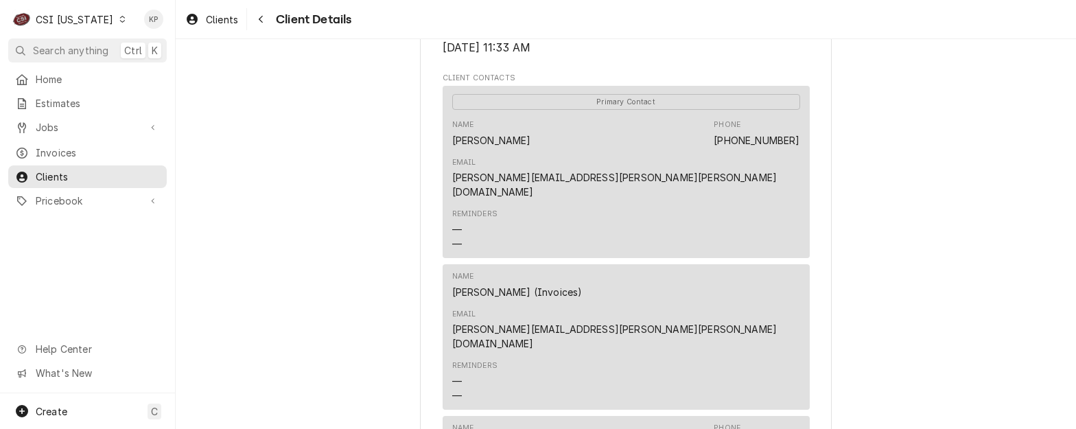
scroll to position [480, 0]
click at [655, 355] on div "Reminders — —" at bounding box center [626, 380] width 348 height 51
drag, startPoint x: 577, startPoint y: 297, endPoint x: 805, endPoint y: 296, distance: 228.6
drag, startPoint x: 805, startPoint y: 296, endPoint x: 774, endPoint y: 294, distance: 31.6
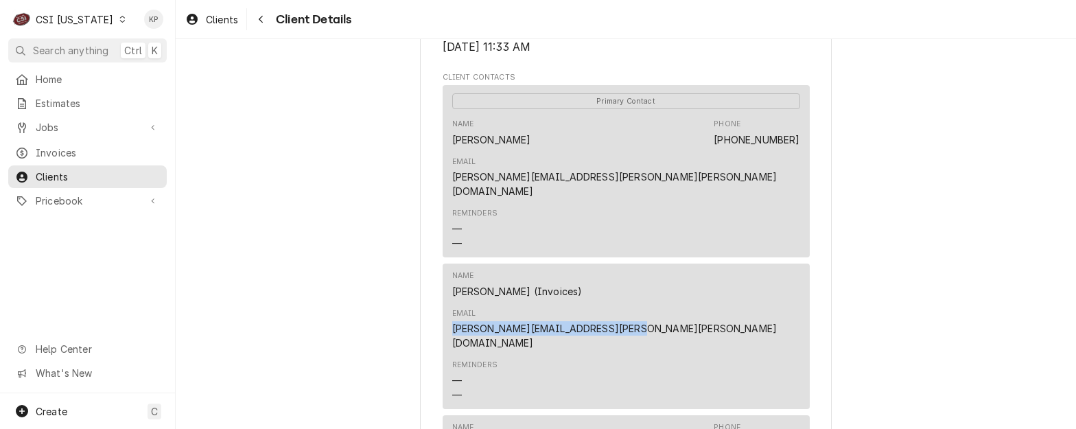
copy link "DONNA.SMITH@FRANKLIN.KYSCHOOLS.US"
drag, startPoint x: 870, startPoint y: 243, endPoint x: 831, endPoint y: 264, distance: 43.9
click at [698, 355] on div "Reminders — —" at bounding box center [626, 380] width 348 height 51
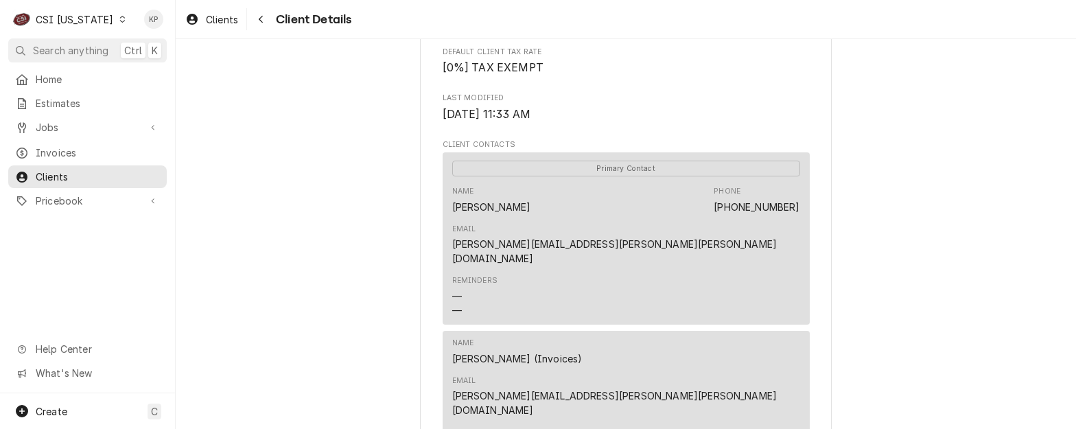
scroll to position [412, 0]
click at [751, 287] on div "Reminders — —" at bounding box center [626, 297] width 348 height 51
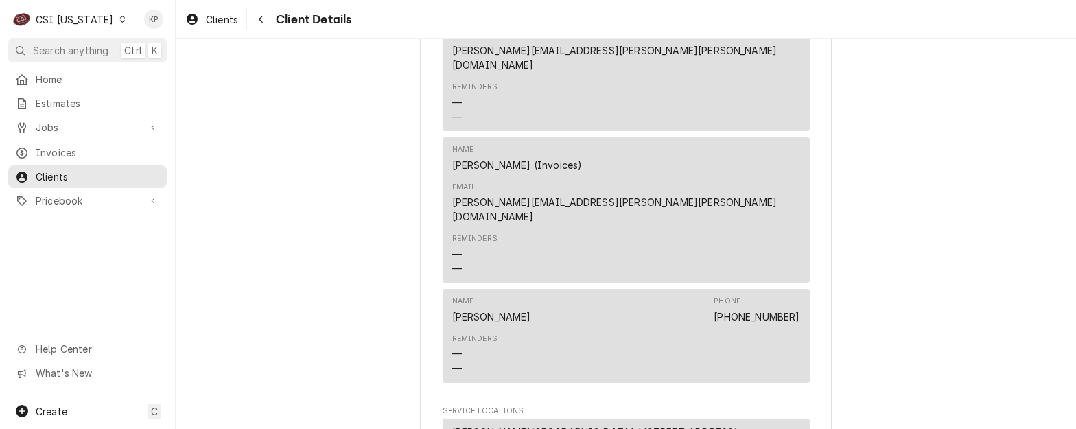
scroll to position [549, 0]
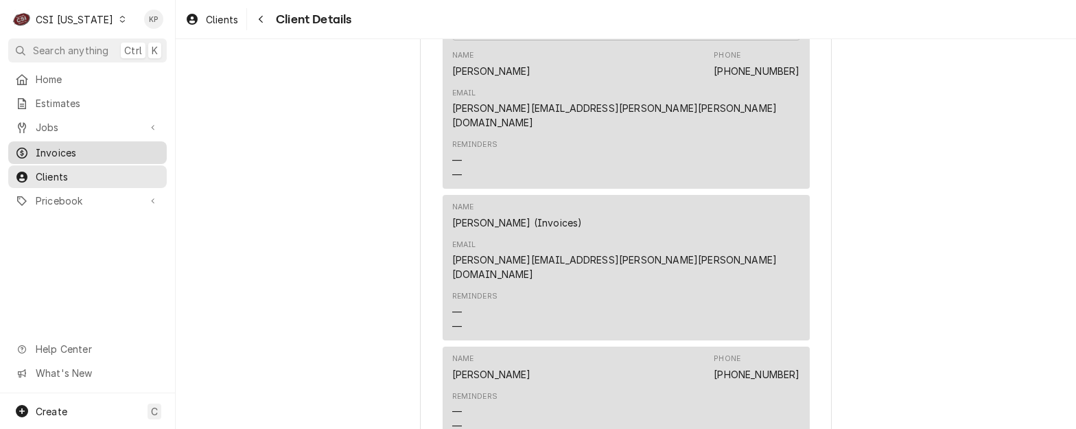
click at [73, 148] on span "Invoices" at bounding box center [98, 153] width 124 height 14
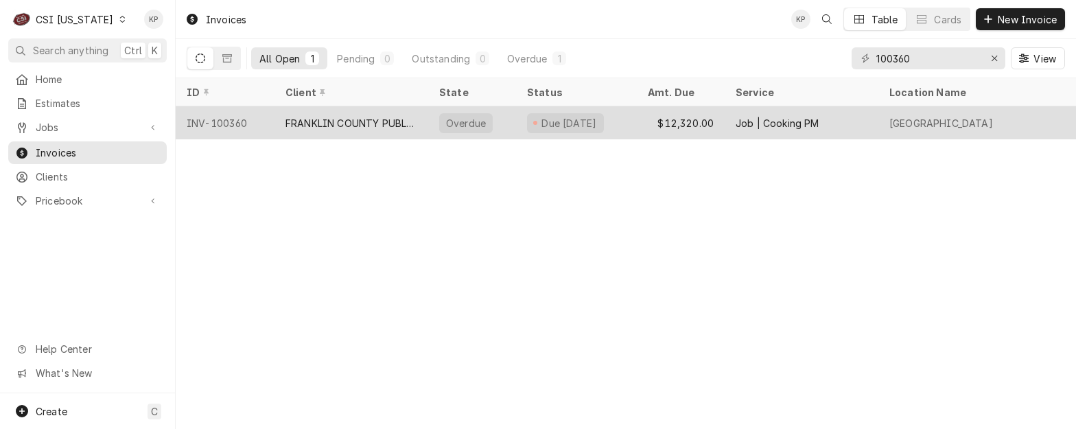
click at [231, 121] on div "INV-100360" at bounding box center [225, 122] width 99 height 33
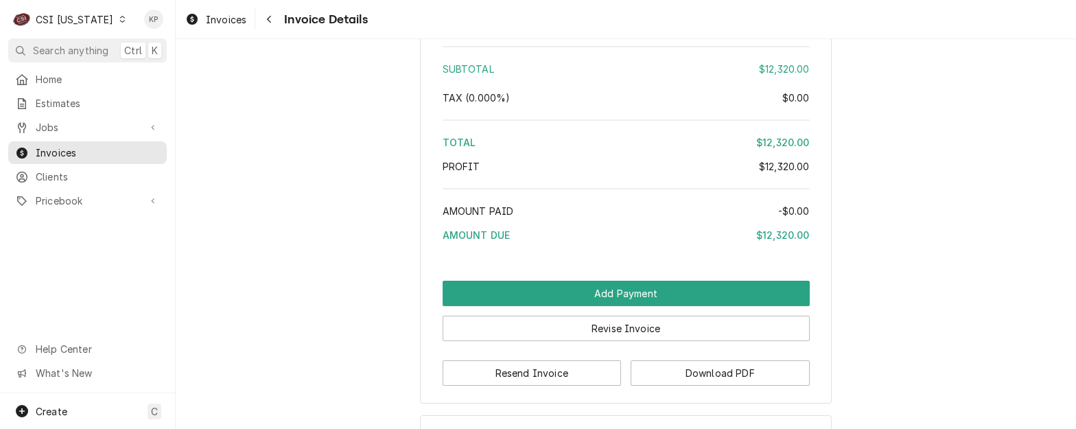
scroll to position [2170, 0]
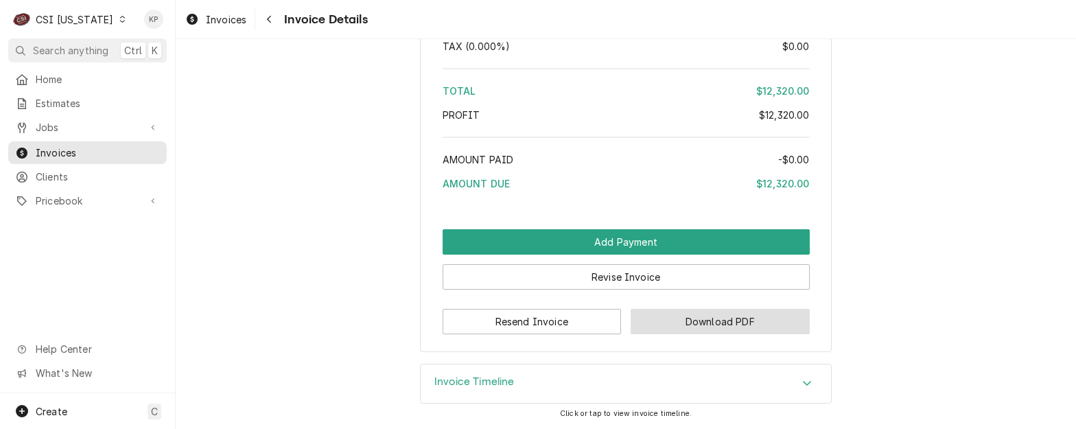
click at [701, 327] on button "Download PDF" at bounding box center [720, 321] width 179 height 25
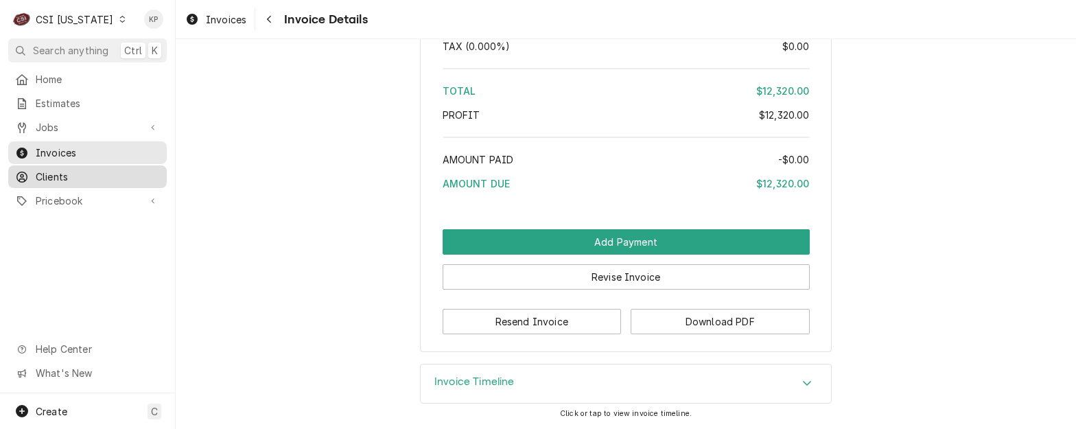
click at [58, 170] on span "Clients" at bounding box center [98, 177] width 124 height 14
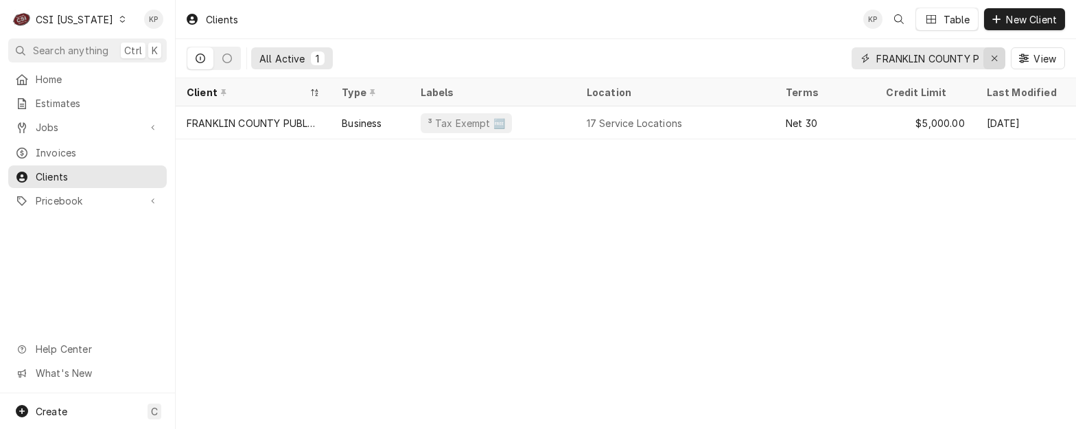
click at [997, 56] on icon "Erase input" at bounding box center [995, 59] width 8 height 10
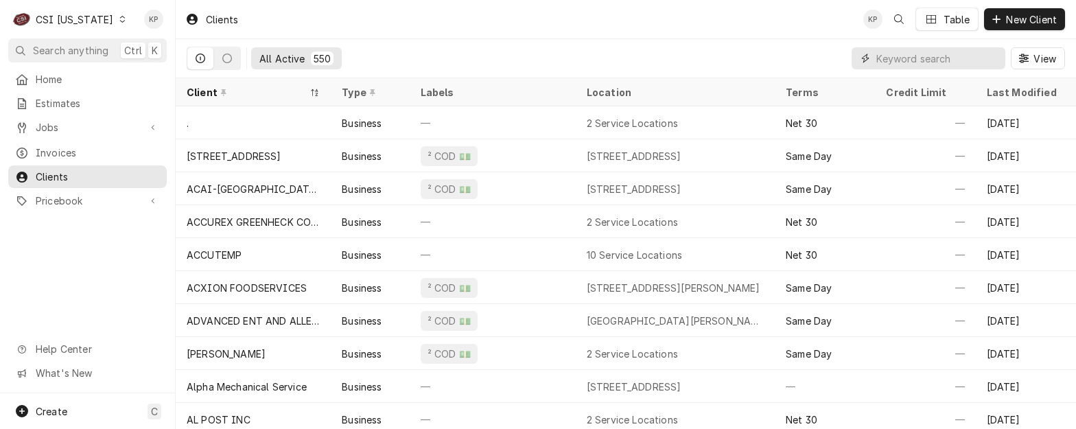
paste input "FRANKLIN COUNTY SCHOOLS "FACILITIES DEPT""
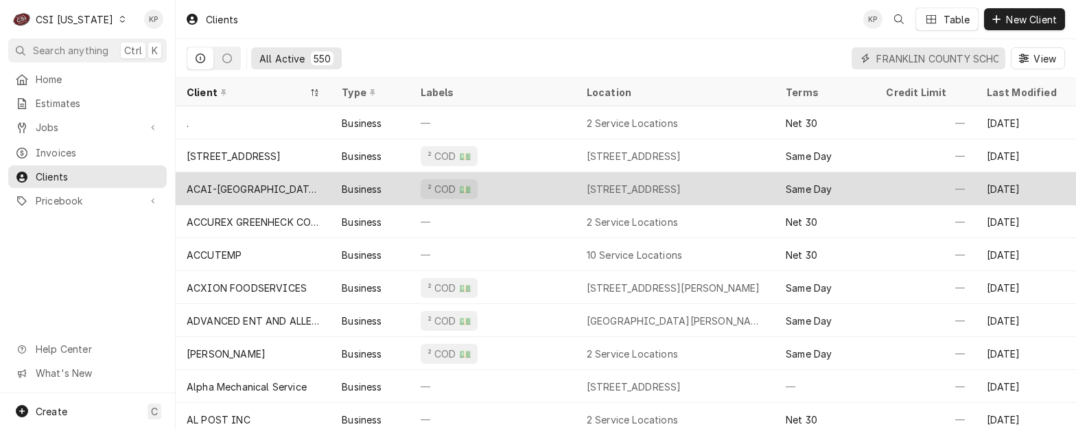
scroll to position [0, 140]
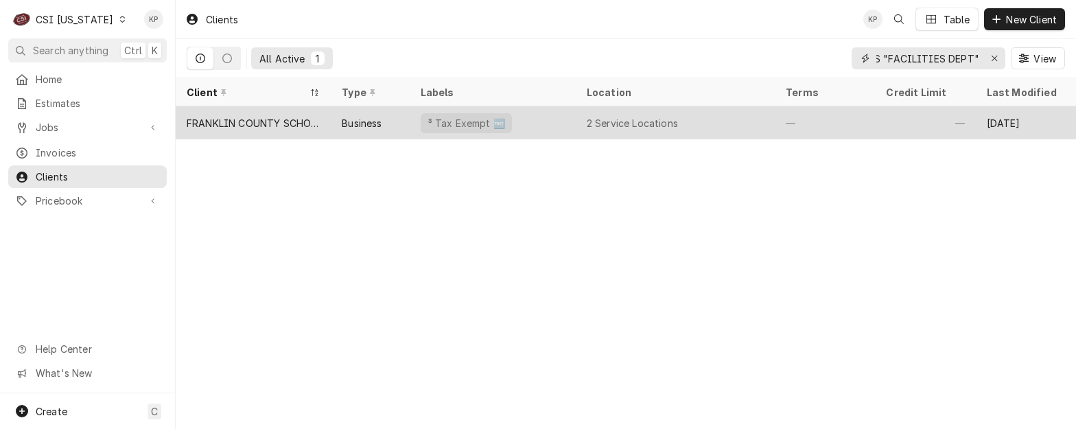
type input "FRANKLIN COUNTY SCHOOLS "FACILITIES DEPT""
click at [277, 119] on div "FRANKLIN COUNTY SCHOOLS "FACILITIES DEPT"" at bounding box center [253, 123] width 133 height 14
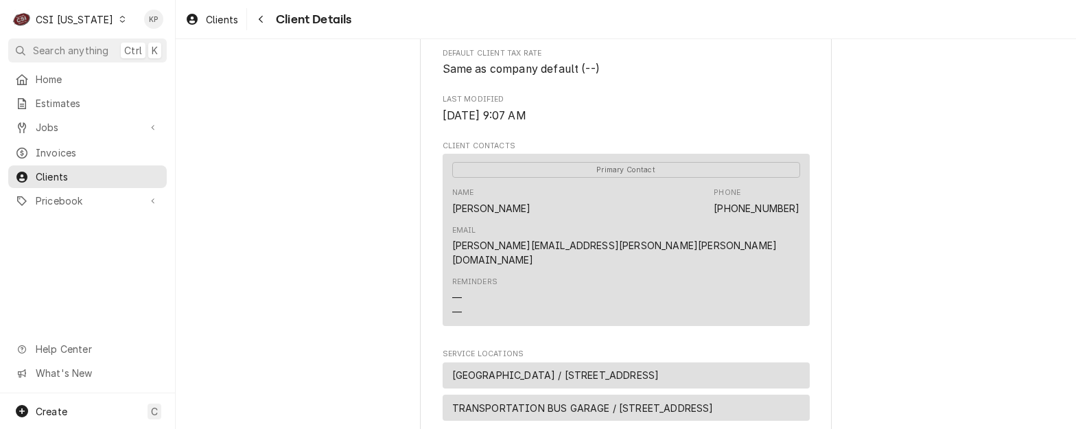
scroll to position [480, 0]
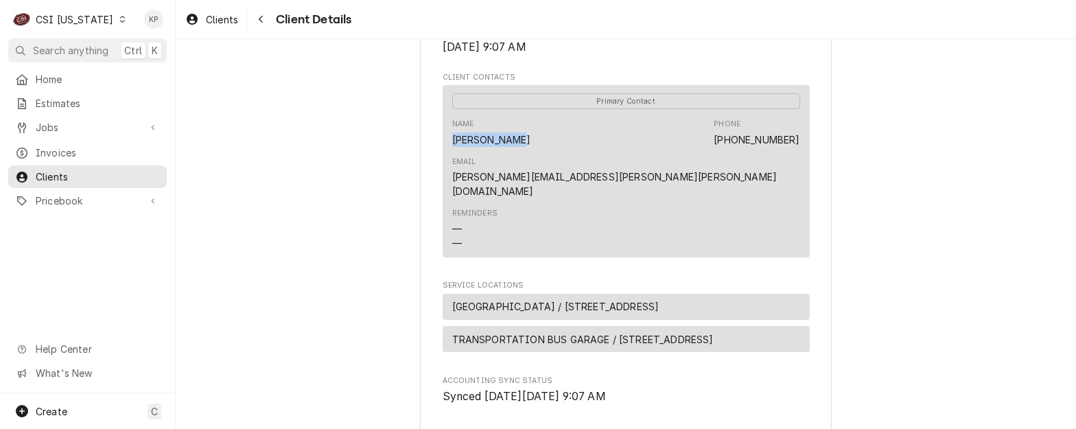
drag, startPoint x: 526, startPoint y: 156, endPoint x: 448, endPoint y: 154, distance: 77.6
click at [452, 154] on div "Name [PERSON_NAME] Phone [PHONE_NUMBER] Email [EMAIL_ADDRESS][PERSON_NAME][PERS…" at bounding box center [626, 158] width 348 height 89
copy div "[PERSON_NAME]"
drag, startPoint x: 47, startPoint y: 141, endPoint x: 66, endPoint y: 132, distance: 20.6
click at [47, 146] on span "Invoices" at bounding box center [98, 153] width 124 height 14
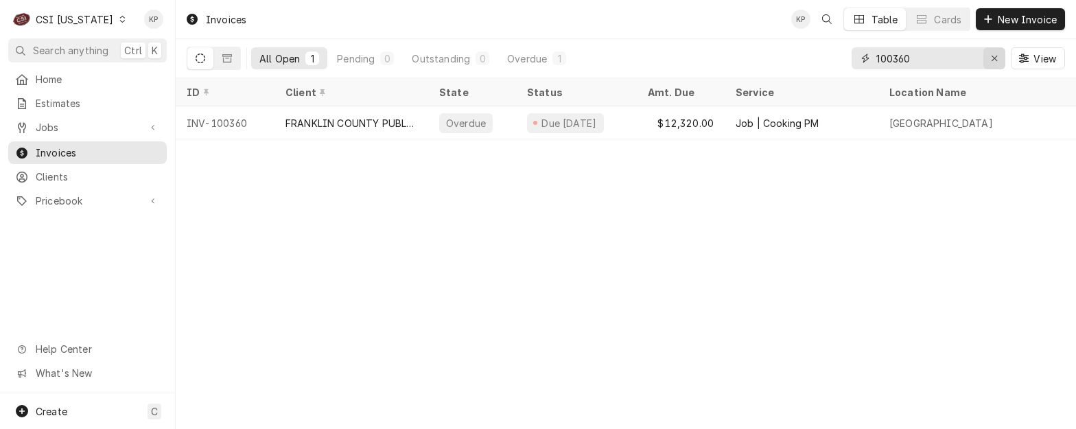
click at [992, 57] on icon "Erase input" at bounding box center [995, 59] width 8 height 10
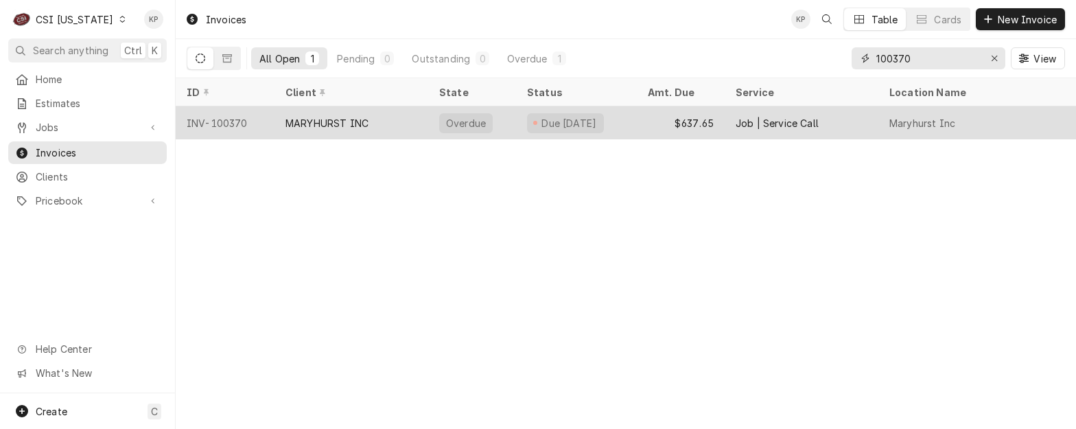
type input "100370"
click at [222, 121] on div "INV-100370" at bounding box center [225, 122] width 99 height 33
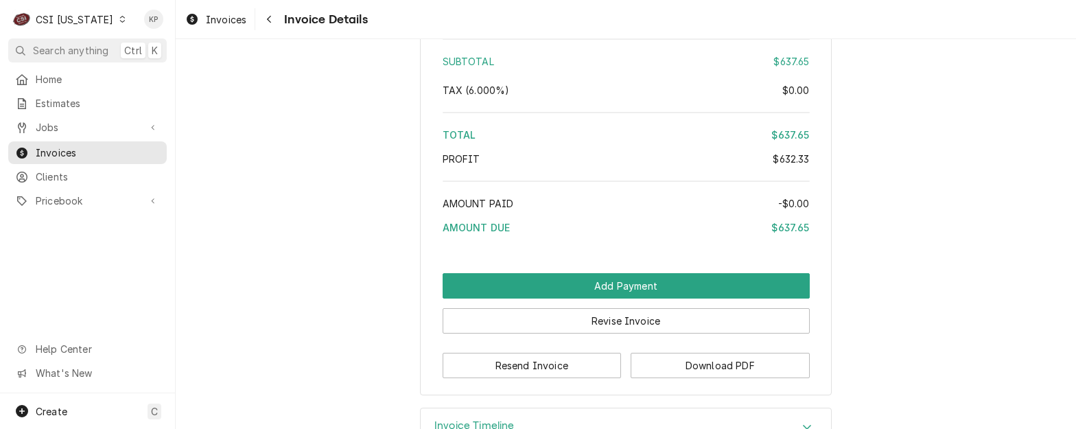
scroll to position [2686, 0]
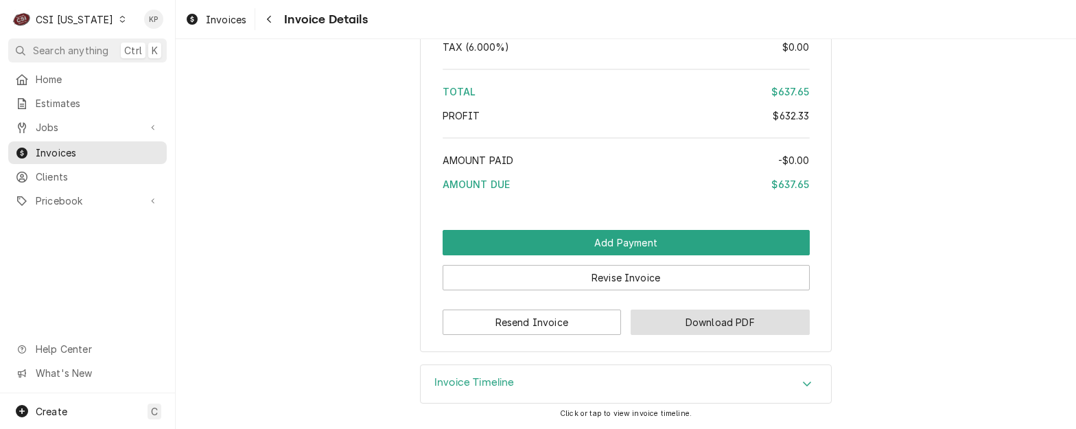
click at [663, 322] on button "Download PDF" at bounding box center [720, 322] width 179 height 25
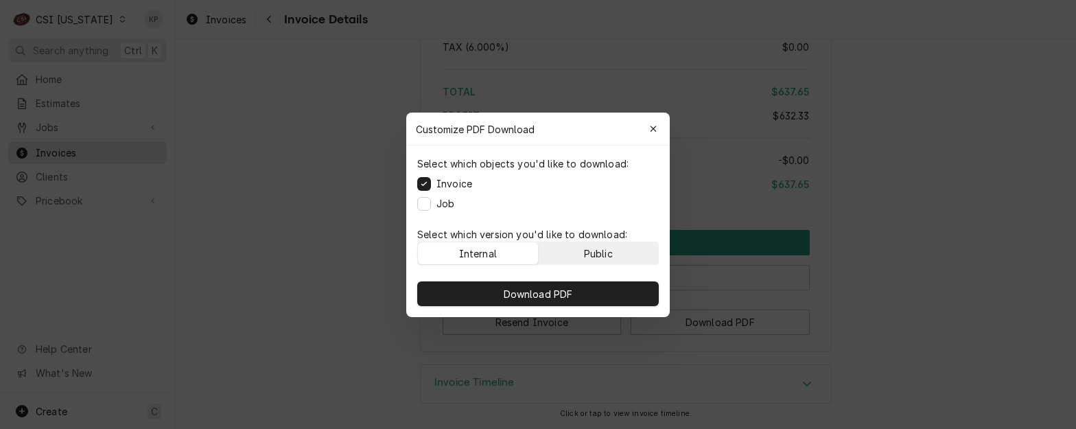
click at [621, 258] on button "Public" at bounding box center [599, 253] width 120 height 22
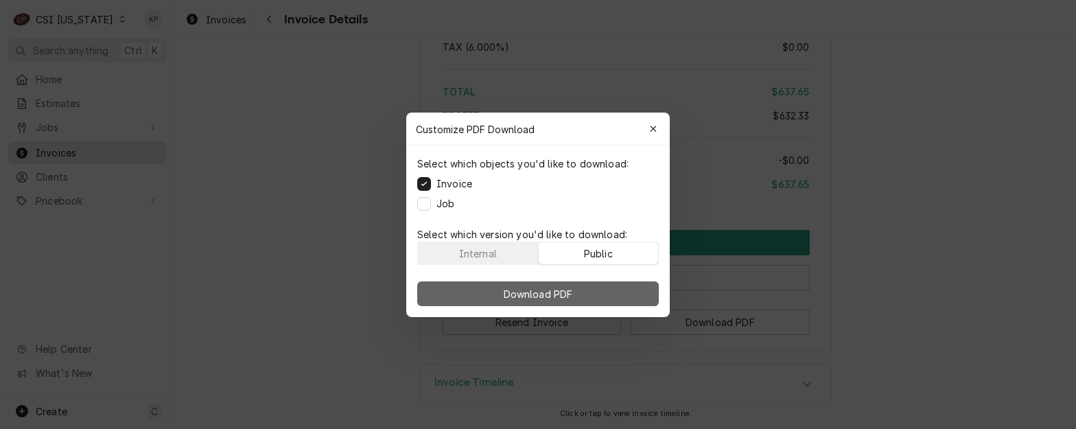
click at [625, 292] on button "Download PDF" at bounding box center [538, 293] width 242 height 25
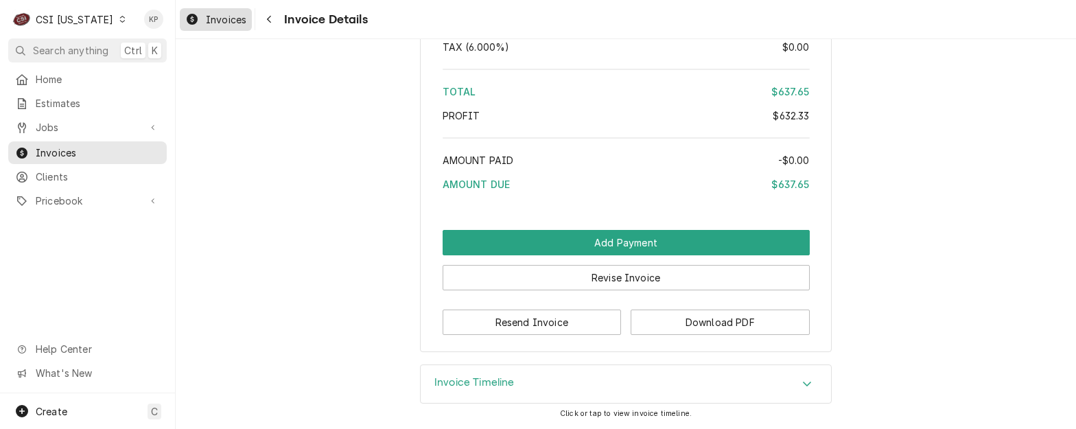
click at [220, 21] on span "Invoices" at bounding box center [226, 19] width 40 height 14
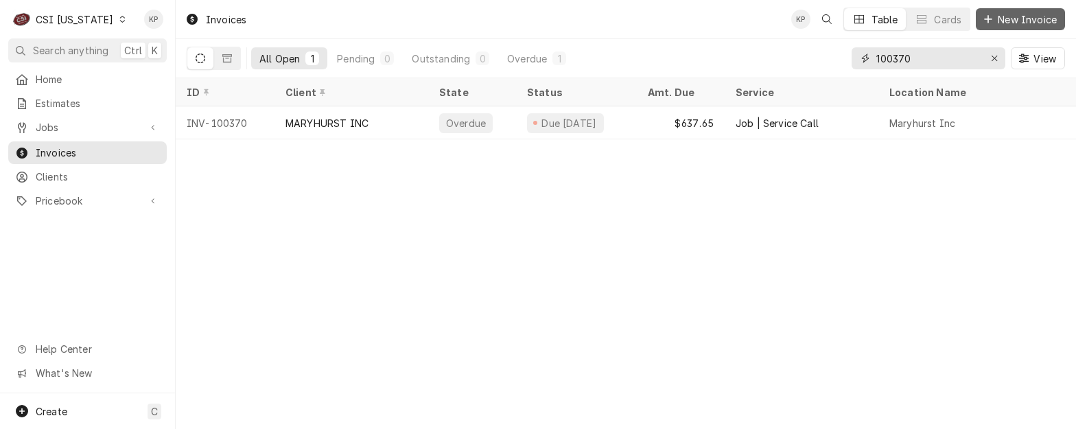
click at [1047, 28] on div "Invoices KP Table Cards New Invoice All Open 1 Pending 0 Outstanding 0 Overdue …" at bounding box center [626, 39] width 901 height 78
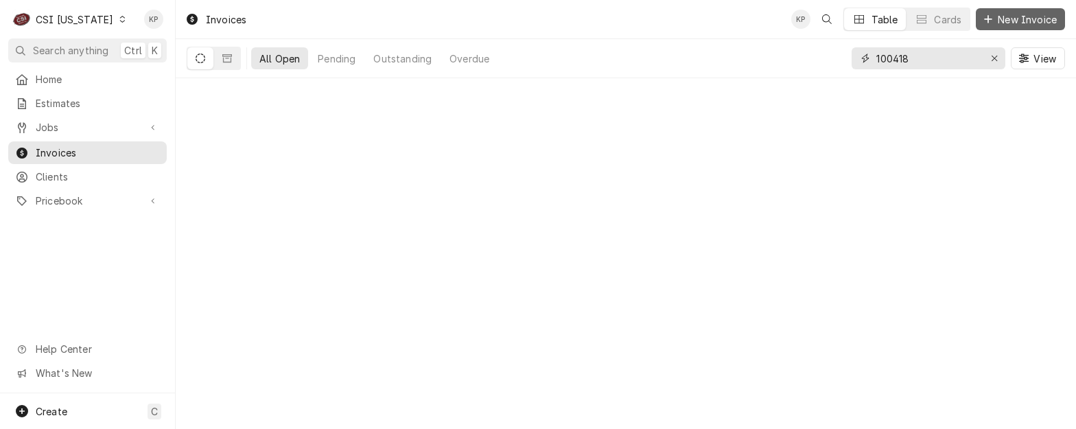
type input "100418"
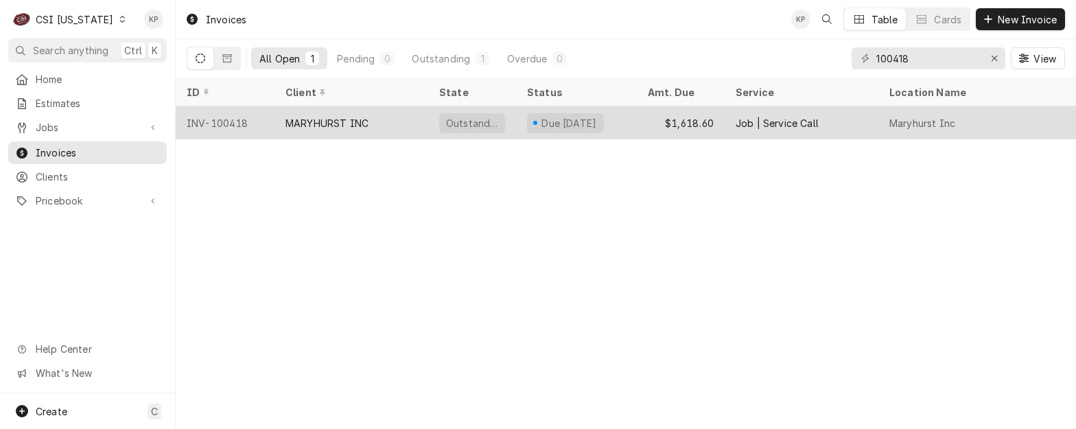
click at [235, 119] on div "INV-100418" at bounding box center [225, 122] width 99 height 33
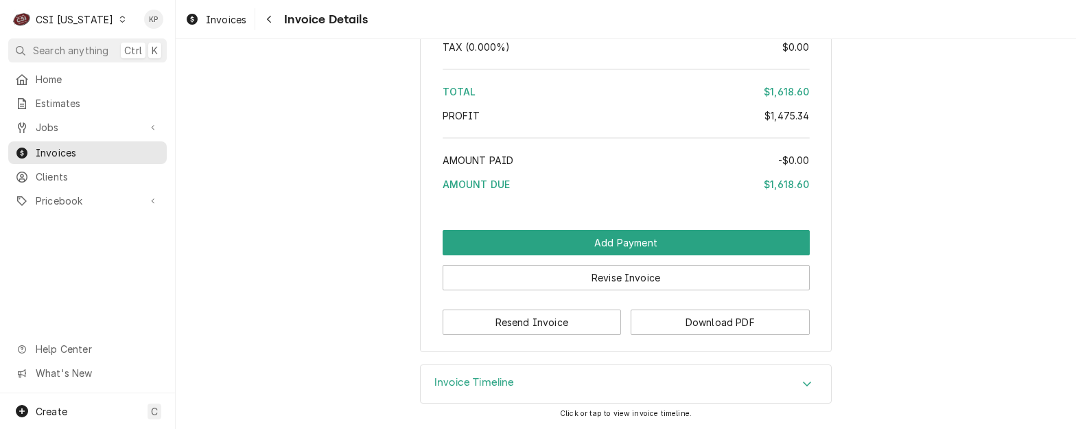
scroll to position [3060, 0]
click at [666, 316] on button "Download PDF" at bounding box center [720, 322] width 179 height 25
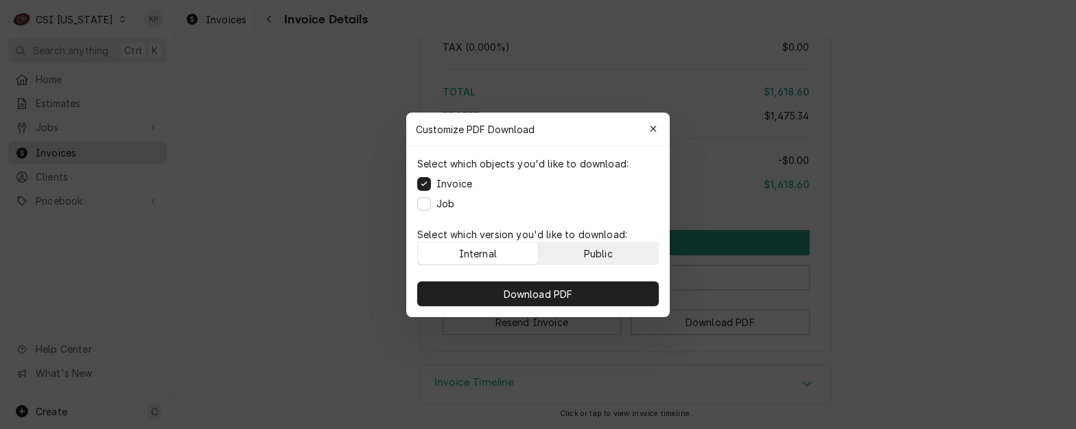
click at [607, 251] on div "Public" at bounding box center [598, 253] width 29 height 14
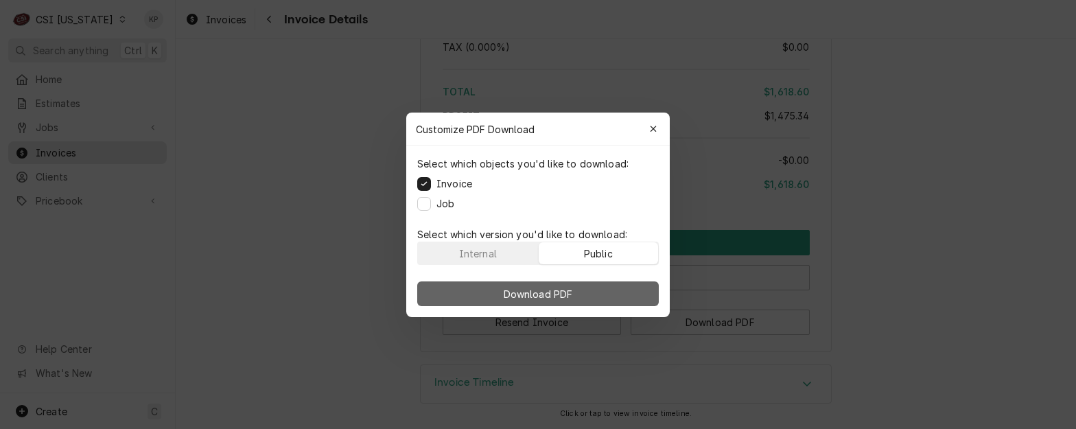
click at [607, 289] on button "Download PDF" at bounding box center [538, 293] width 242 height 25
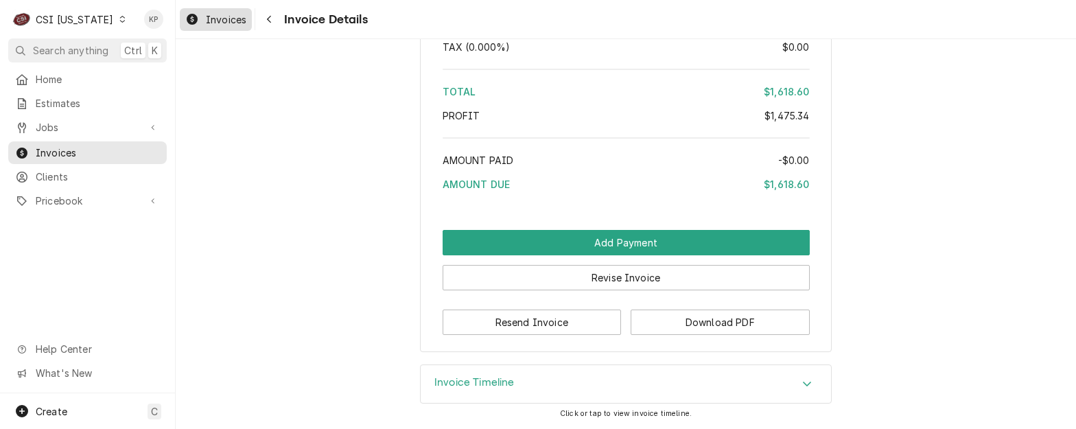
click at [201, 20] on div "Invoices" at bounding box center [216, 19] width 67 height 17
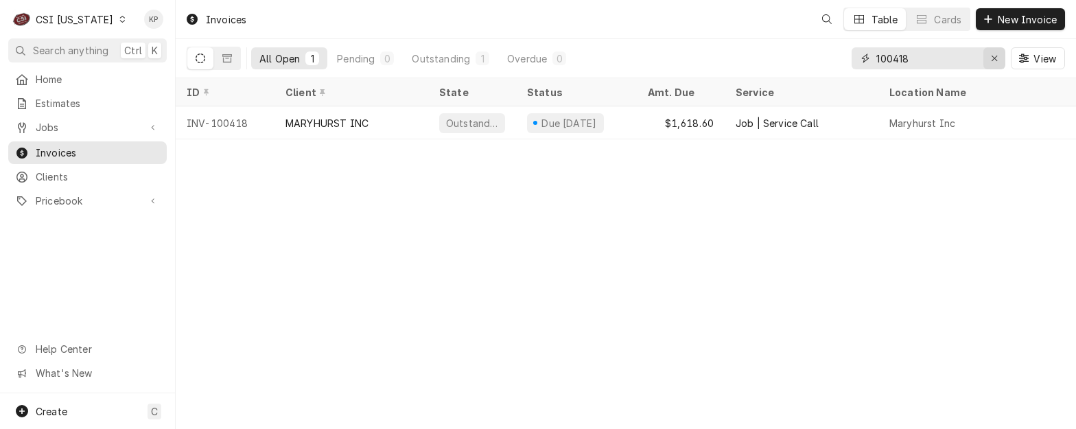
click at [997, 58] on icon "Erase input" at bounding box center [995, 59] width 8 height 10
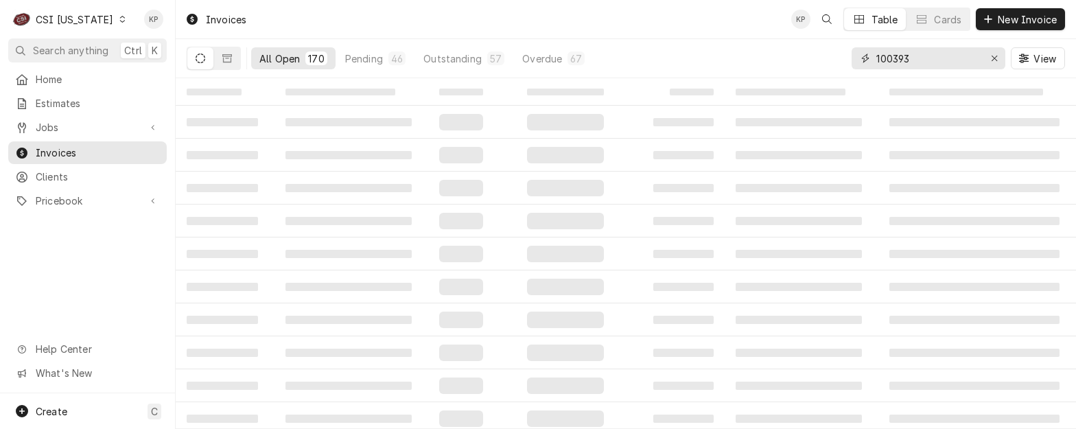
type input "100393"
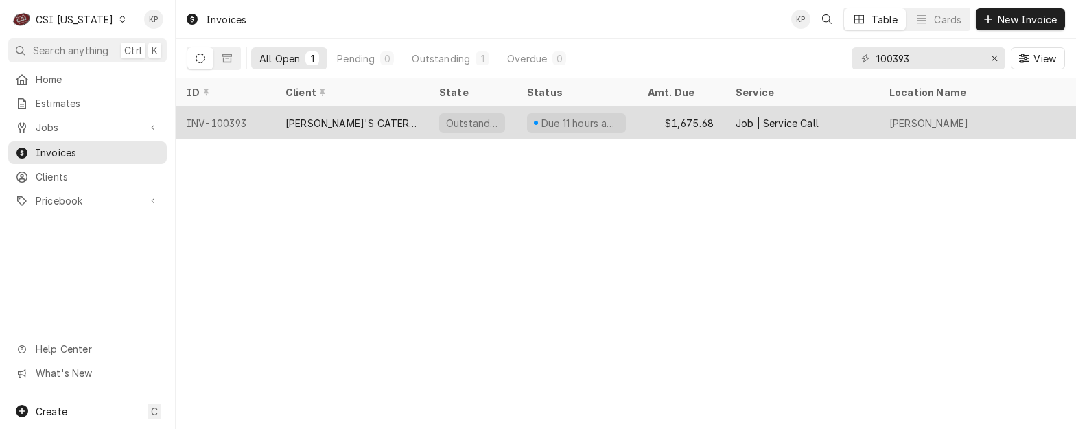
click at [240, 121] on div "INV-100393" at bounding box center [225, 122] width 99 height 33
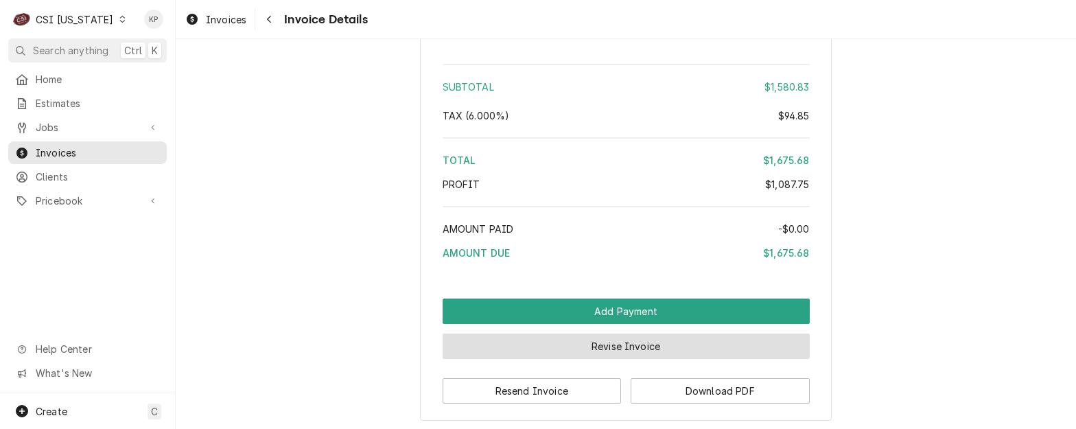
scroll to position [2883, 0]
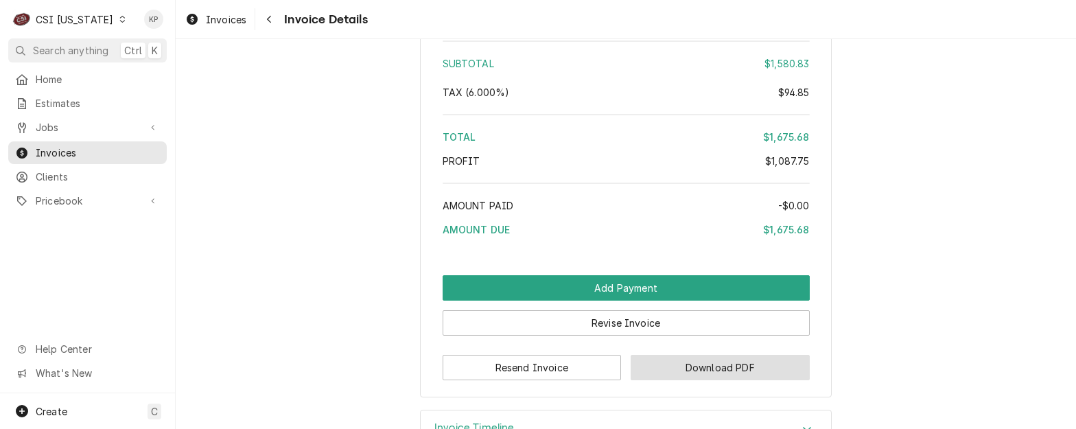
click at [696, 380] on button "Download PDF" at bounding box center [720, 367] width 179 height 25
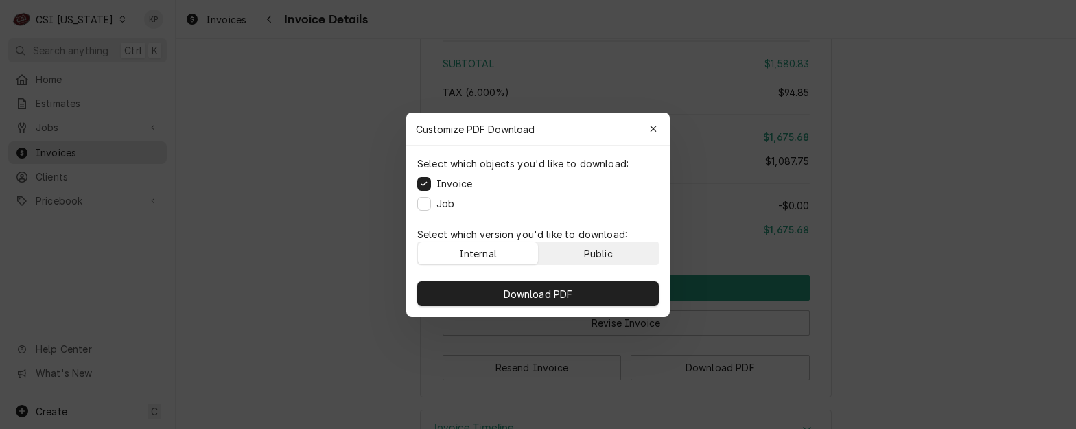
click at [596, 251] on div "Public" at bounding box center [598, 253] width 29 height 14
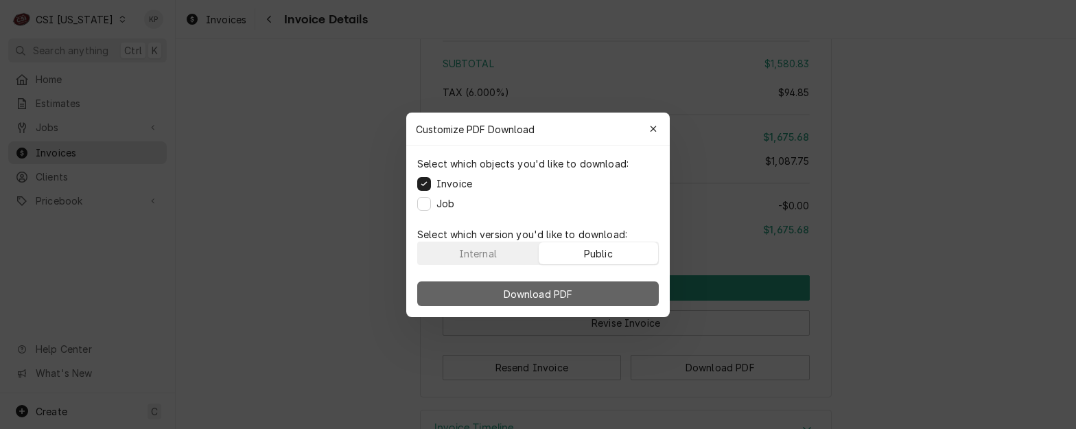
click at [603, 292] on button "Download PDF" at bounding box center [538, 293] width 242 height 25
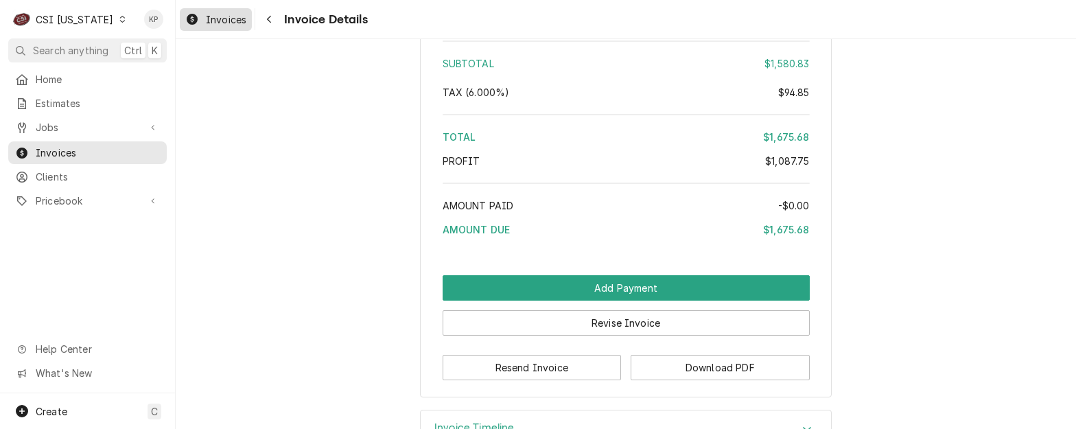
click at [242, 15] on span "Invoices" at bounding box center [226, 19] width 40 height 14
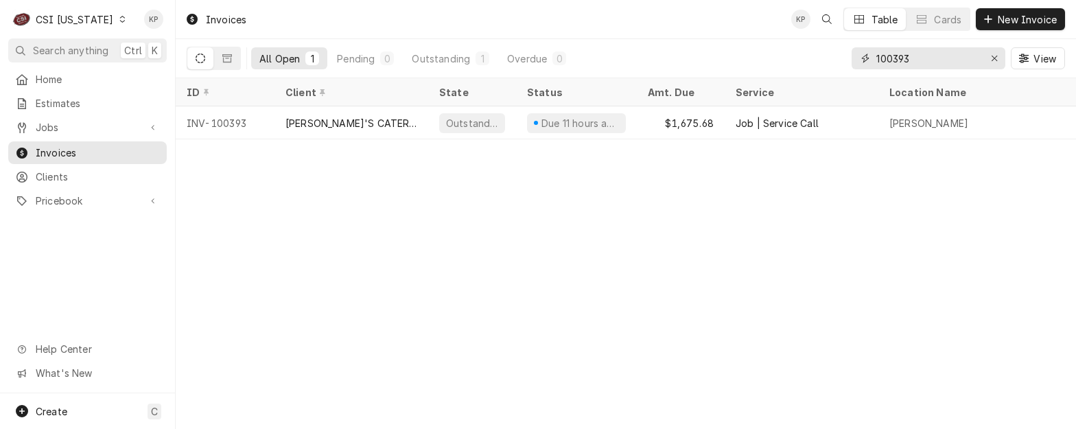
drag, startPoint x: 895, startPoint y: 59, endPoint x: 960, endPoint y: 55, distance: 64.7
click at [960, 55] on input "100393" at bounding box center [928, 58] width 103 height 22
type input "100477"
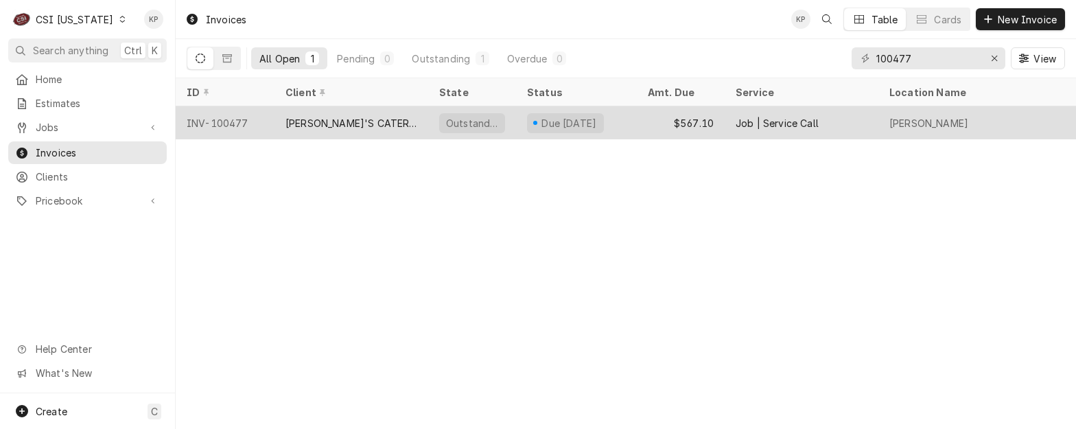
click at [222, 118] on div "INV-100477" at bounding box center [225, 122] width 99 height 33
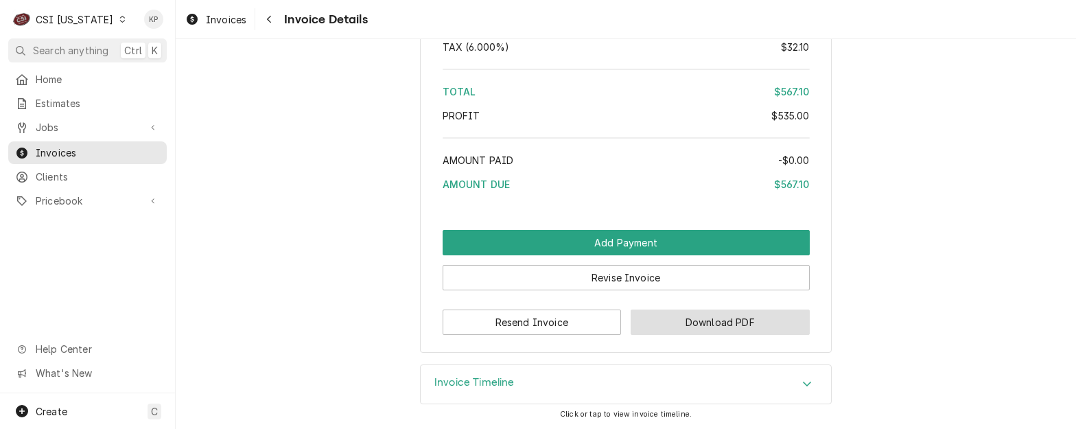
scroll to position [2214, 0]
click at [694, 321] on button "Download PDF" at bounding box center [720, 322] width 179 height 25
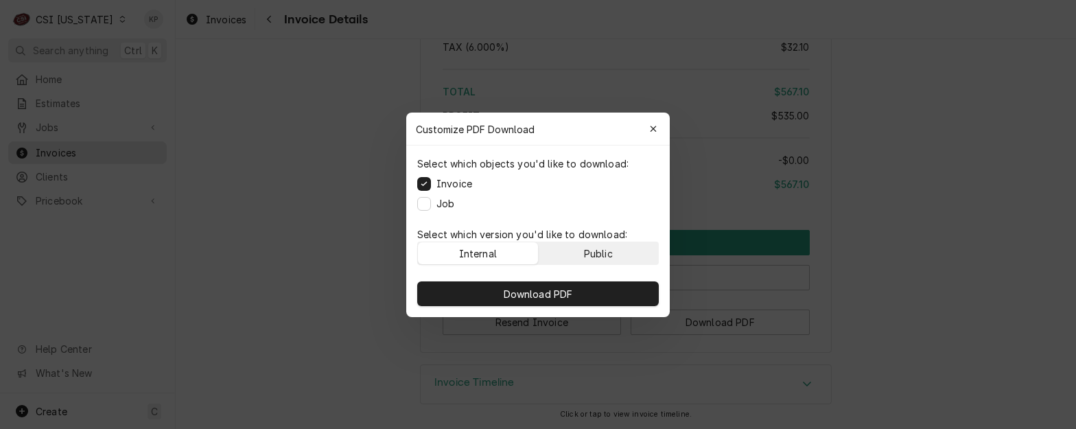
click at [640, 254] on button "Public" at bounding box center [599, 253] width 120 height 22
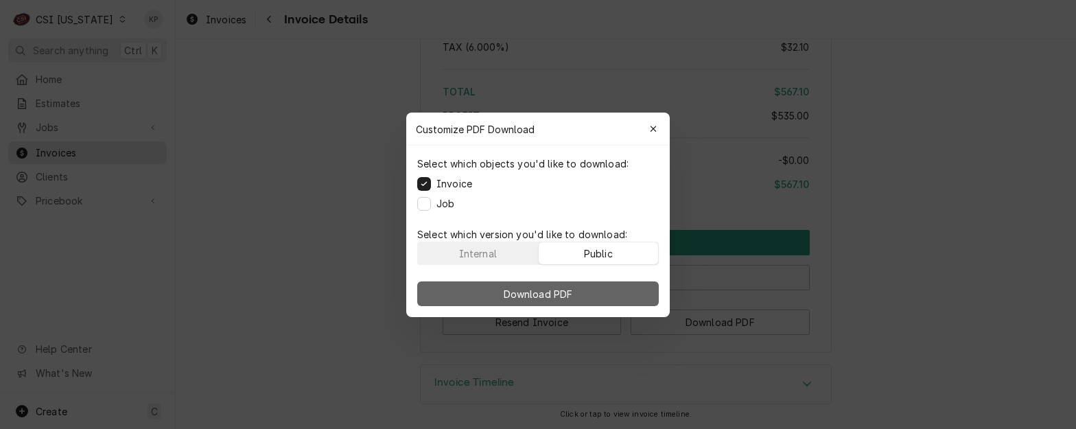
click at [622, 294] on button "Download PDF" at bounding box center [538, 293] width 242 height 25
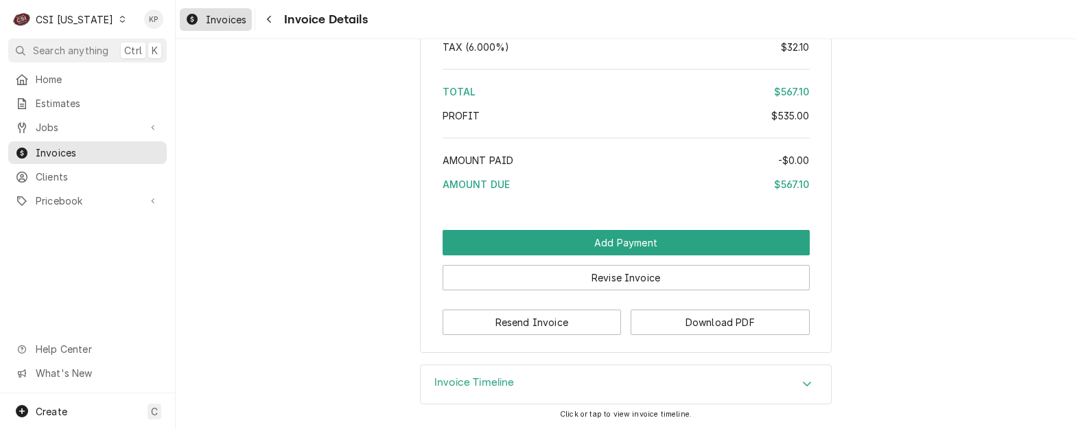
click at [233, 16] on span "Invoices" at bounding box center [226, 19] width 40 height 14
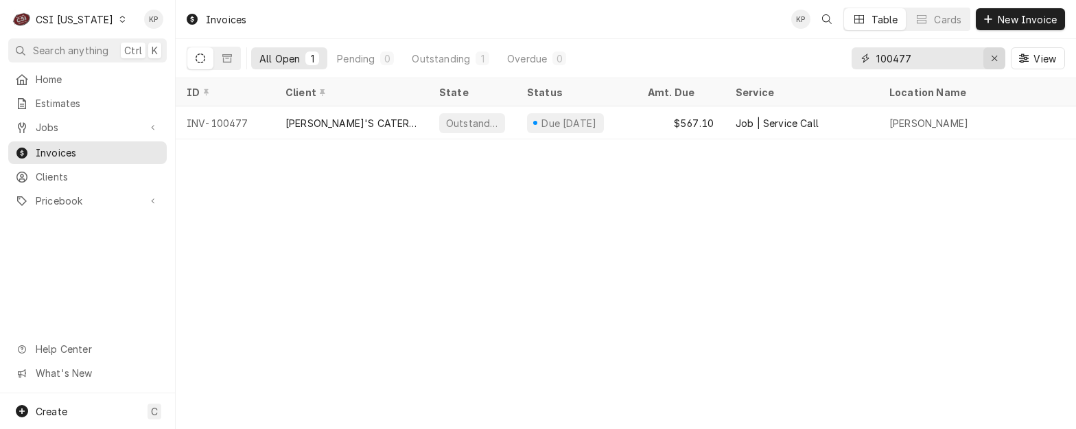
click at [992, 60] on icon "Erase input" at bounding box center [995, 59] width 8 height 10
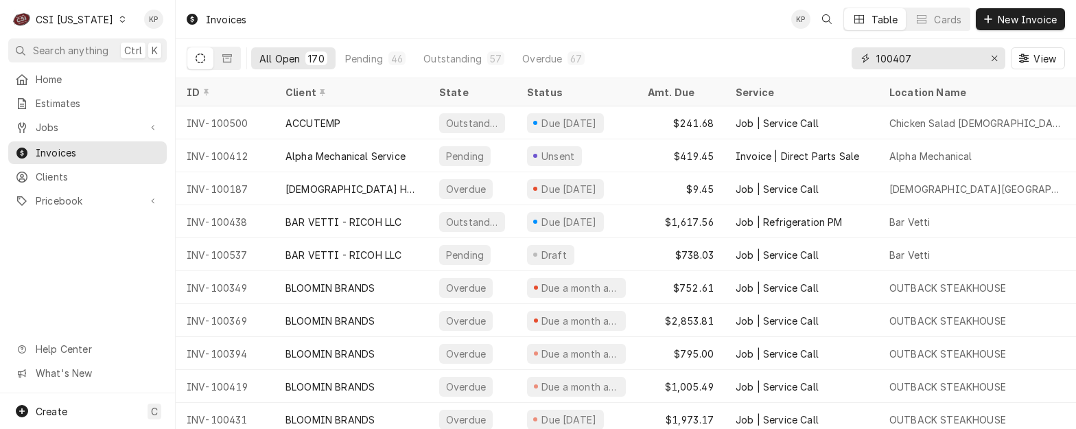
type input "100407"
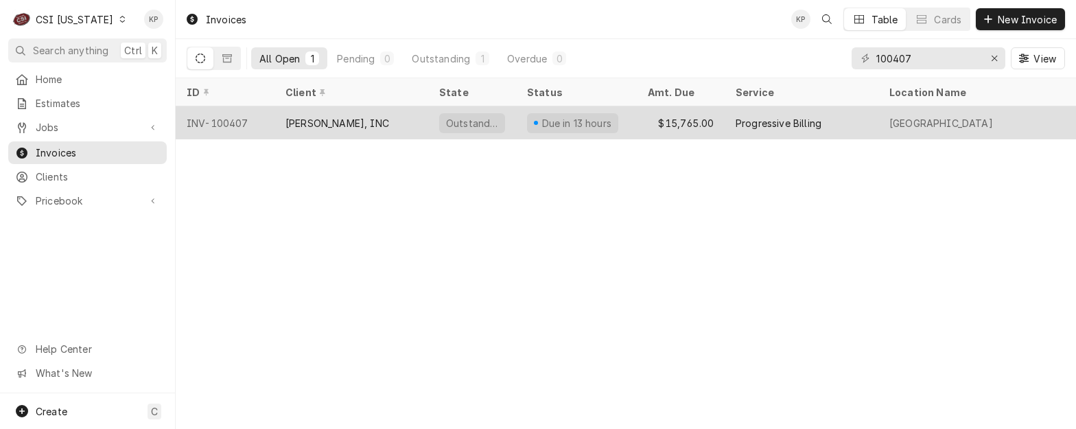
click at [222, 115] on div "INV-100407" at bounding box center [225, 122] width 99 height 33
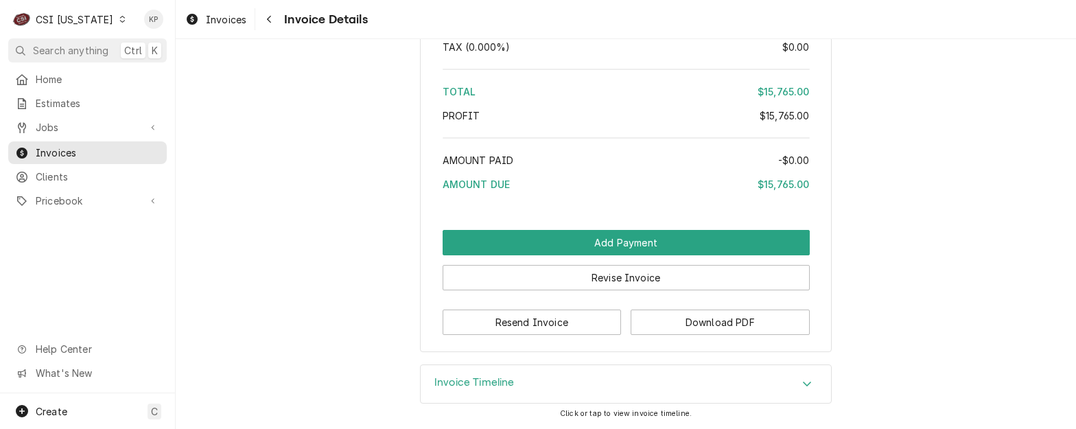
scroll to position [2362, 0]
click at [699, 322] on button "Download PDF" at bounding box center [720, 322] width 179 height 25
click at [235, 18] on span "Invoices" at bounding box center [226, 19] width 40 height 14
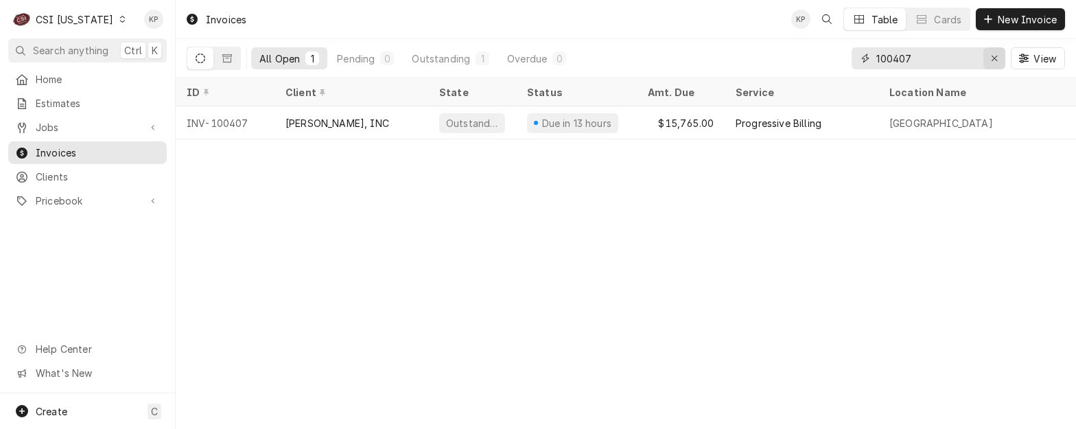
click at [989, 58] on div "Erase input" at bounding box center [995, 58] width 14 height 14
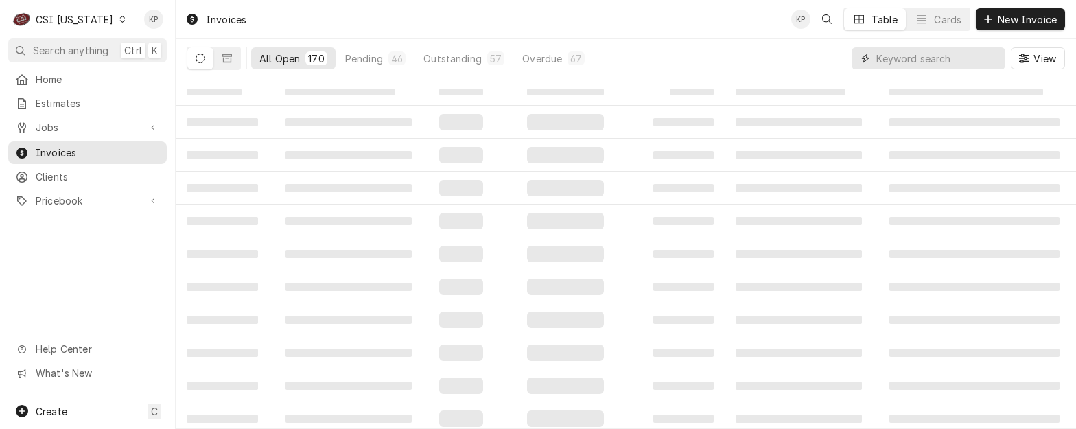
click at [905, 58] on input "Dynamic Content Wrapper" at bounding box center [938, 58] width 122 height 22
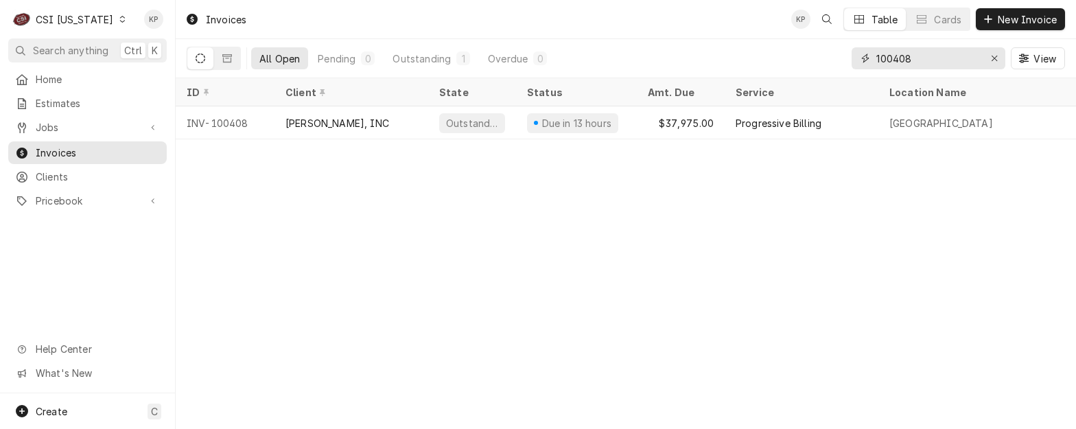
type input "100408"
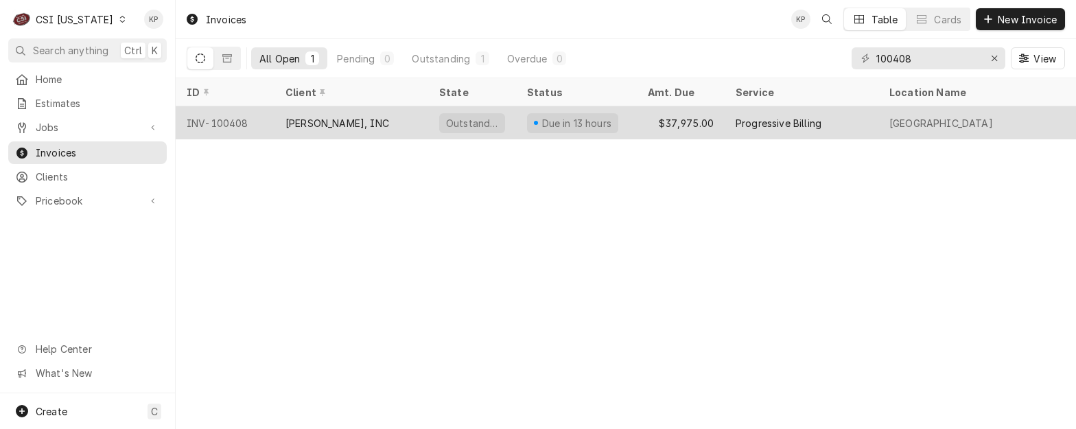
click at [227, 118] on div "INV-100408" at bounding box center [225, 122] width 99 height 33
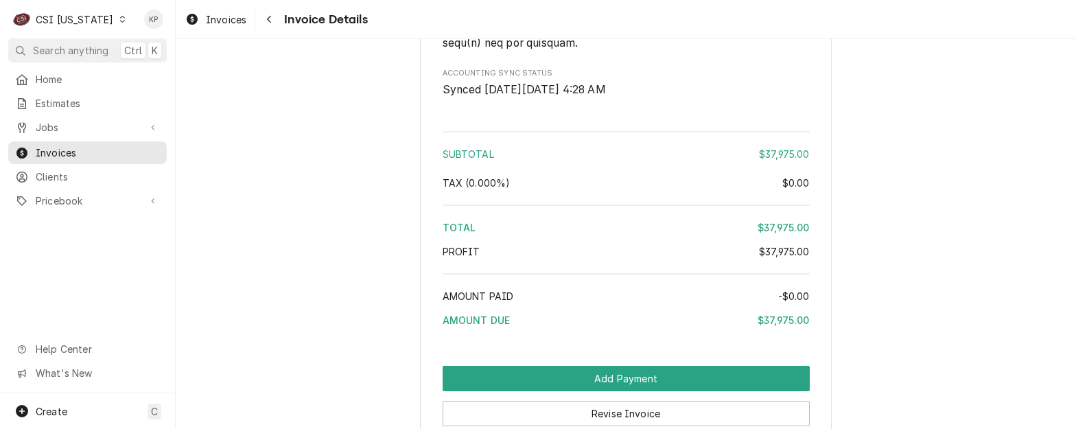
scroll to position [2378, 0]
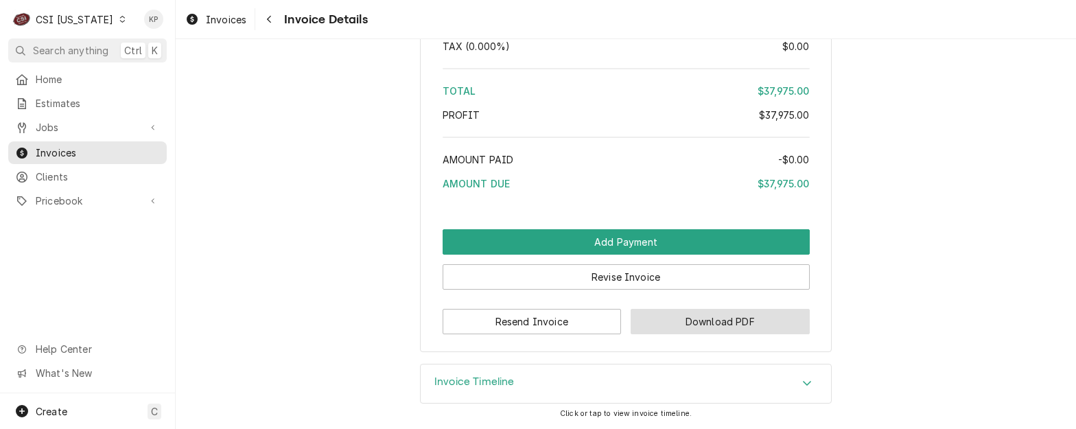
click at [664, 329] on button "Download PDF" at bounding box center [720, 321] width 179 height 25
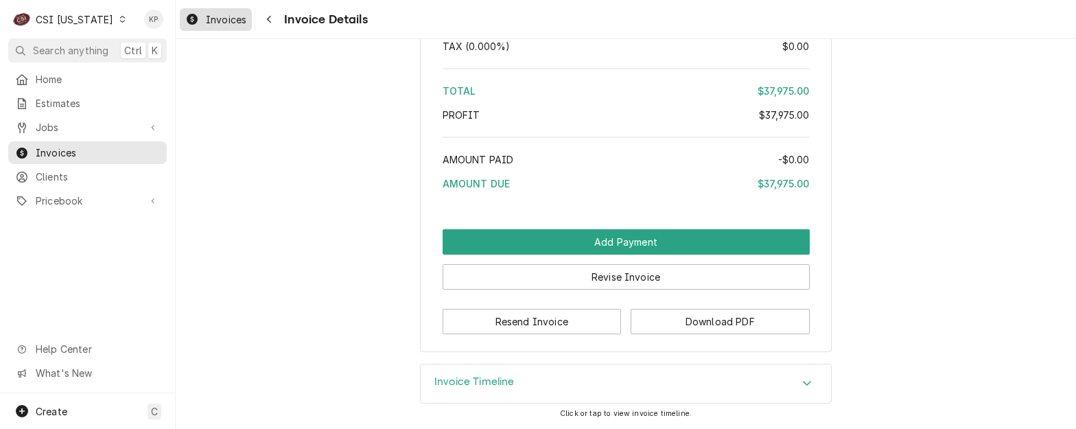
click at [220, 22] on span "Invoices" at bounding box center [226, 19] width 40 height 14
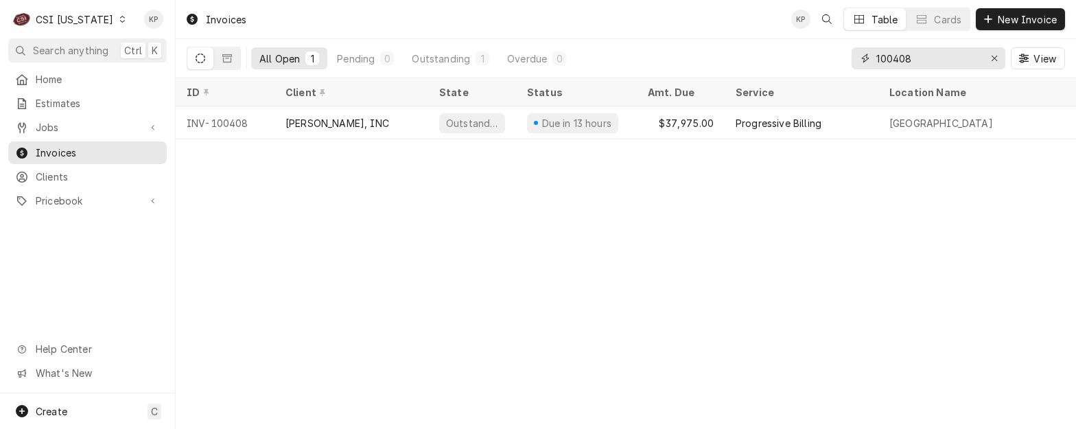
click at [909, 60] on input "100408" at bounding box center [928, 58] width 103 height 22
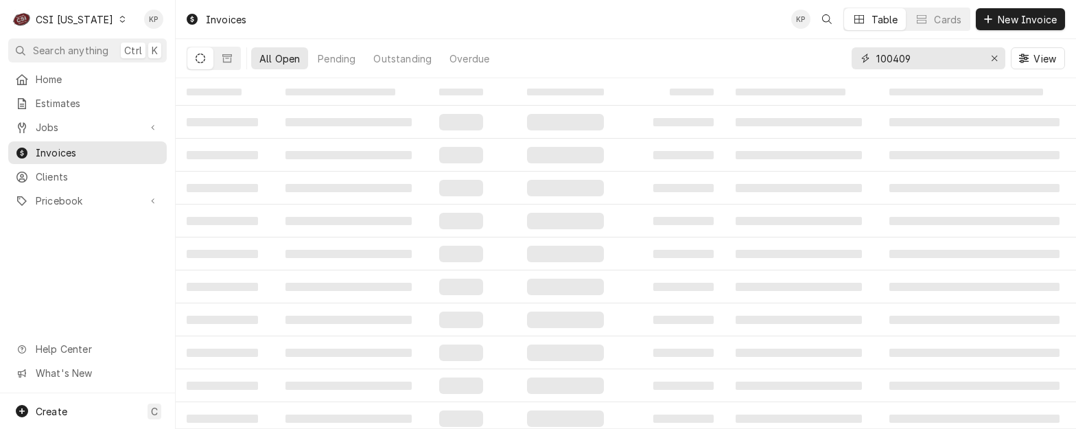
type input "100409"
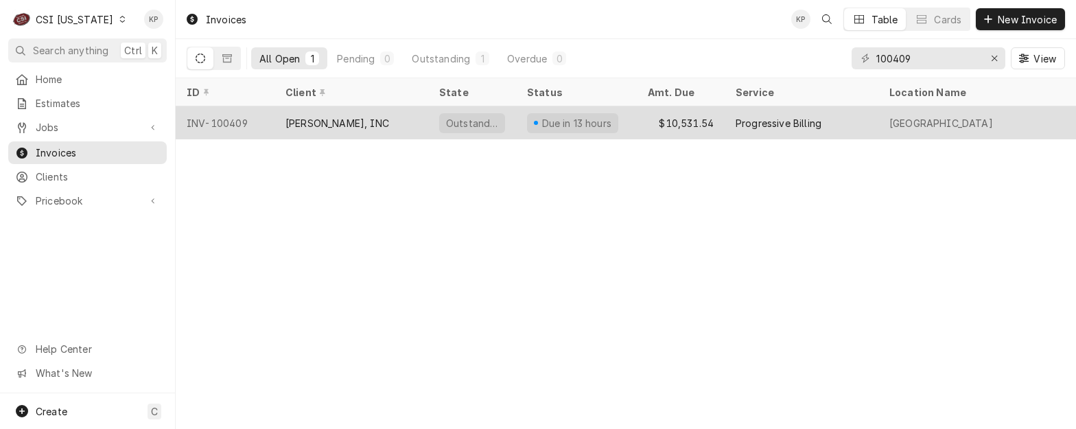
click at [228, 119] on div "INV-100409" at bounding box center [225, 122] width 99 height 33
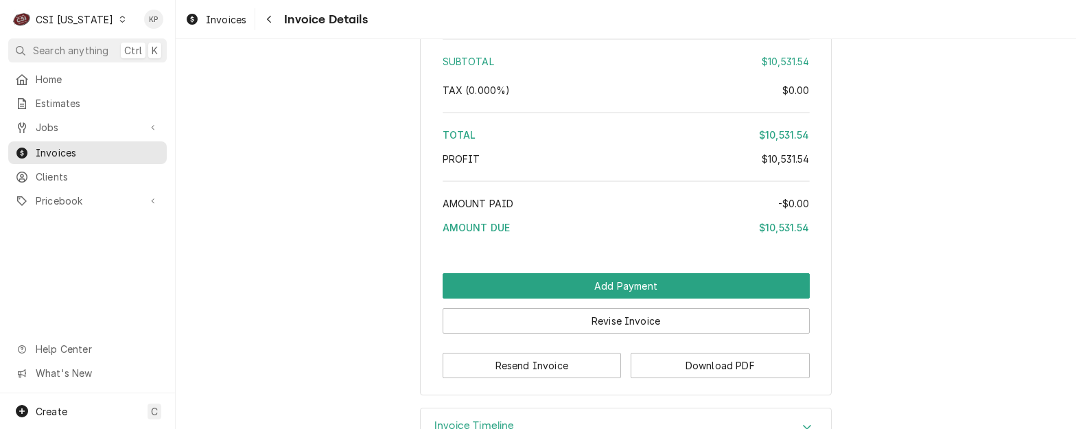
scroll to position [2328, 0]
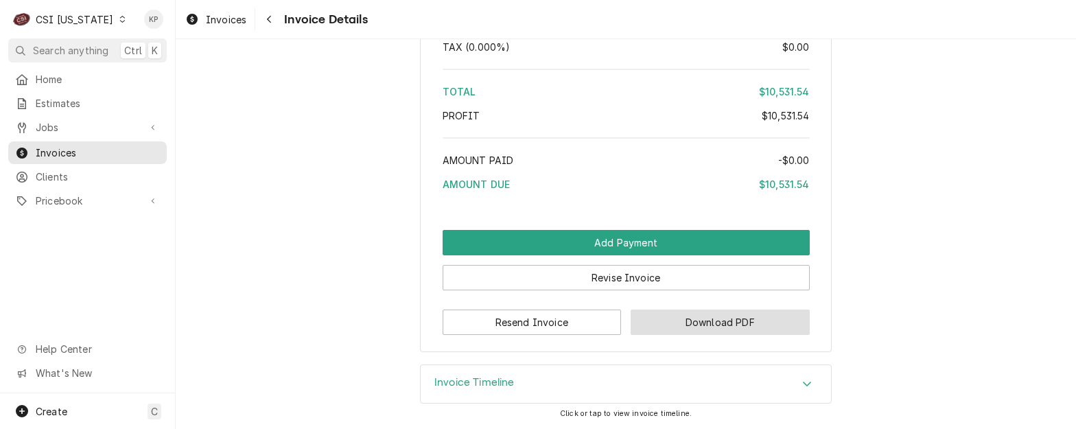
click at [665, 321] on button "Download PDF" at bounding box center [720, 322] width 179 height 25
click at [222, 5] on div "Invoices Invoice Details" at bounding box center [626, 19] width 901 height 38
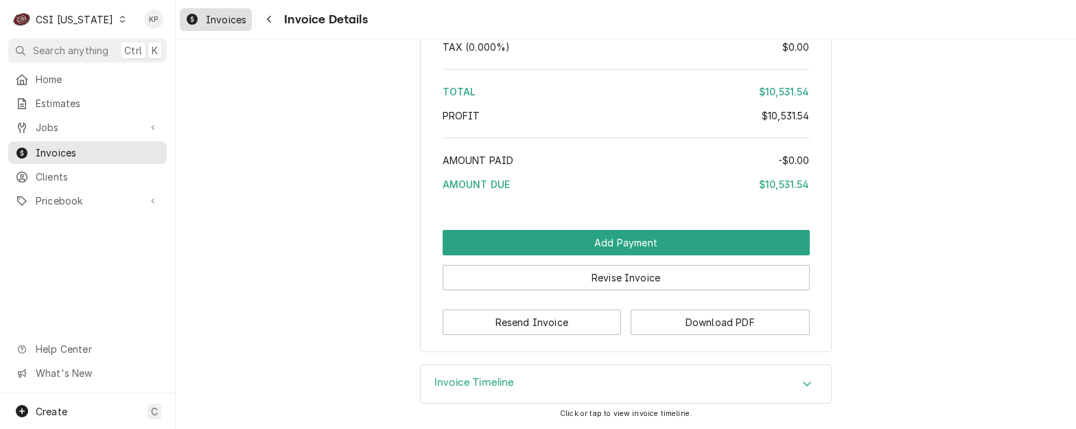
click at [223, 12] on div "Invoices" at bounding box center [216, 19] width 67 height 17
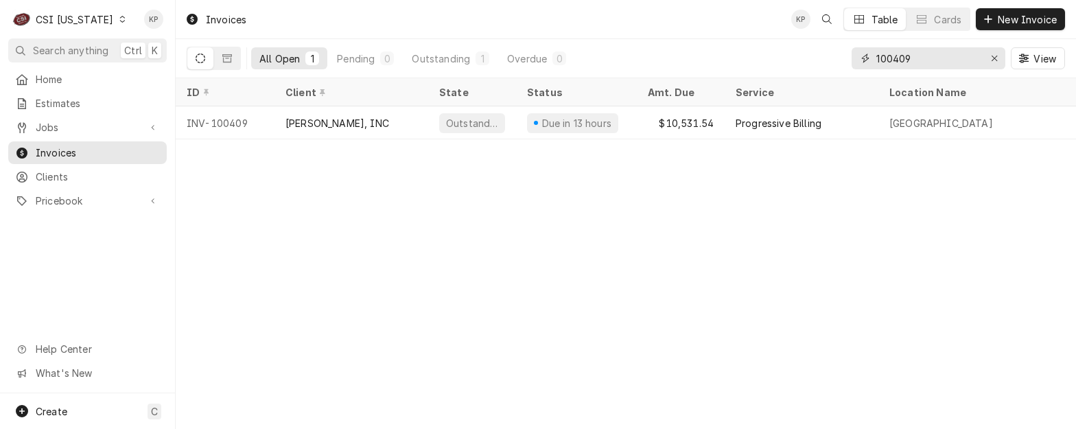
drag, startPoint x: 900, startPoint y: 60, endPoint x: 944, endPoint y: 59, distance: 44.6
click at [944, 59] on input "100409" at bounding box center [928, 58] width 103 height 22
type input "100410"
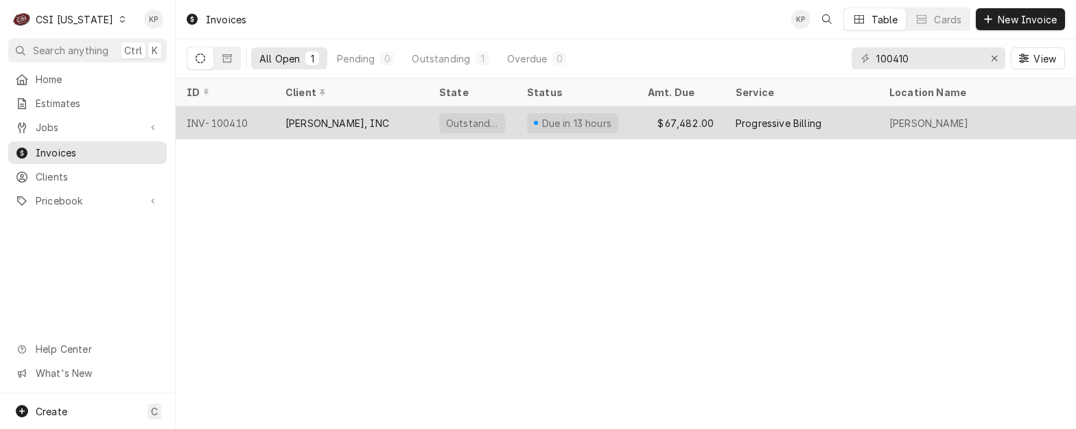
click at [219, 126] on div "INV-100410" at bounding box center [225, 122] width 99 height 33
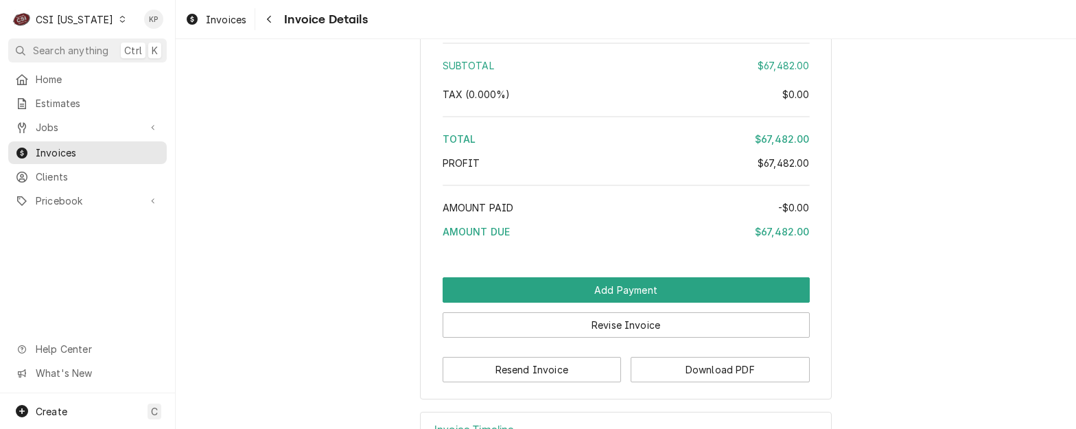
scroll to position [2083, 0]
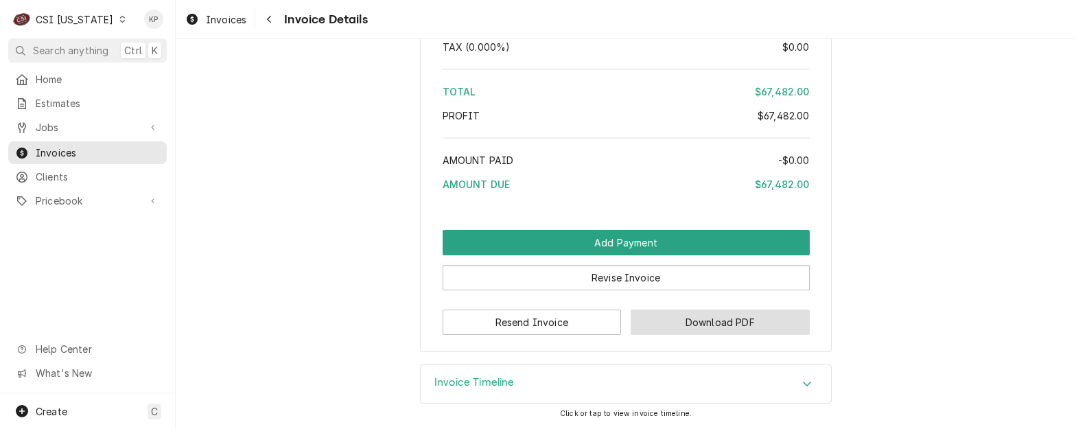
click at [696, 329] on button "Download PDF" at bounding box center [720, 322] width 179 height 25
